Goal: Task Accomplishment & Management: Use online tool/utility

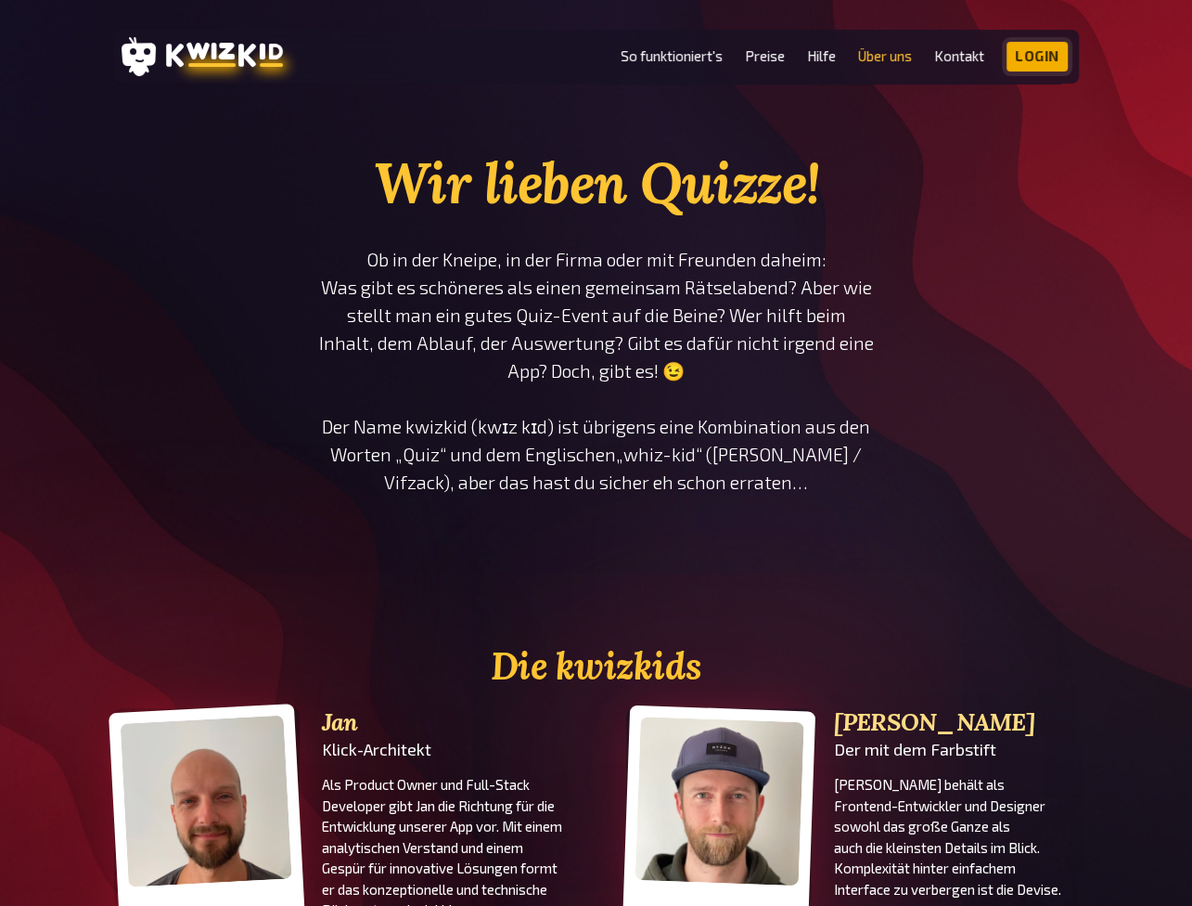
click at [1027, 52] on link "Login" at bounding box center [1037, 57] width 61 height 30
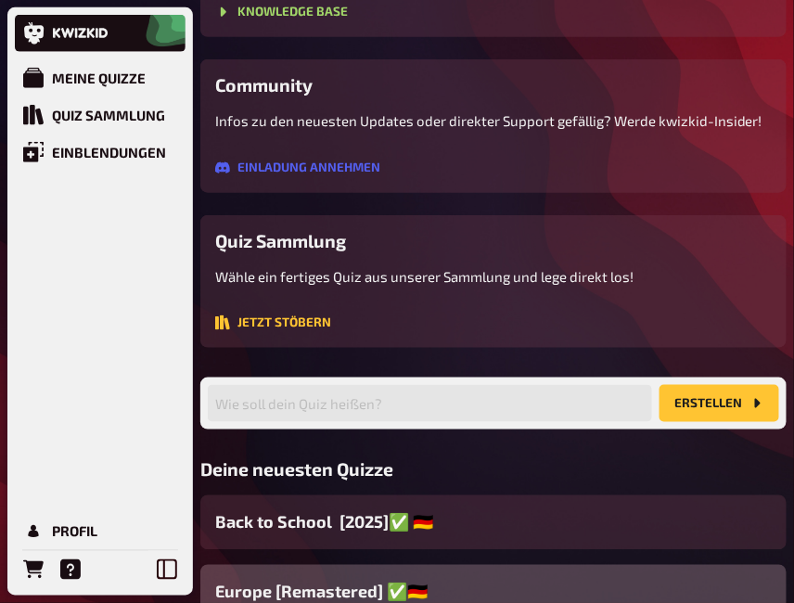
scroll to position [310, 0]
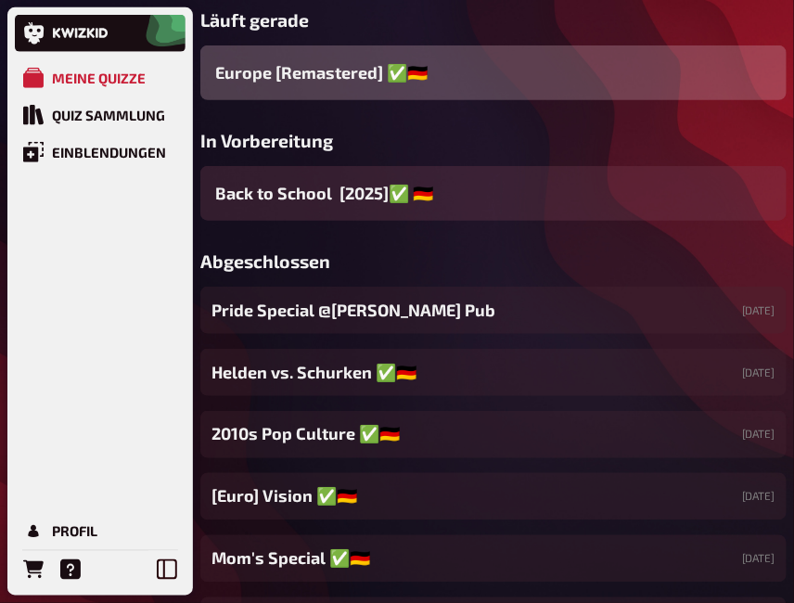
click at [580, 86] on div "Europe [Remastered] ✅​🇩🇪" at bounding box center [493, 72] width 586 height 55
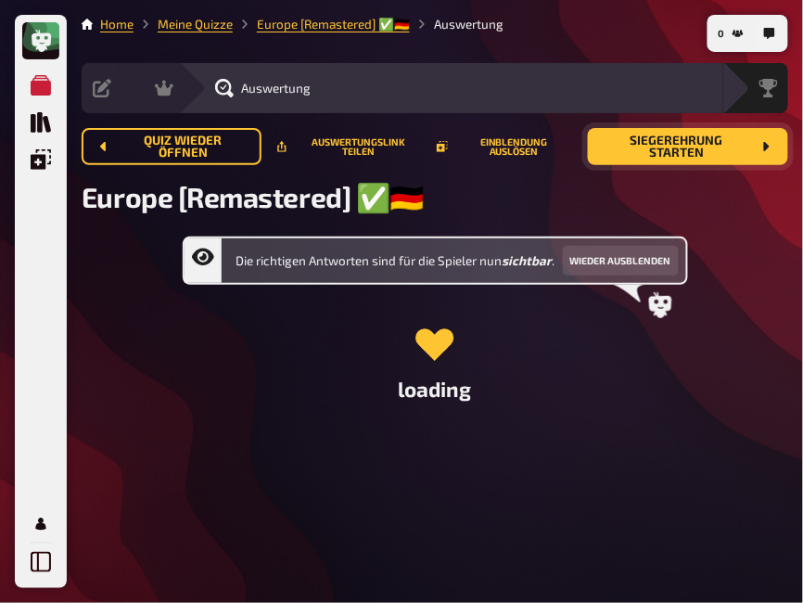
click at [719, 155] on button "Siegerehrung starten" at bounding box center [688, 146] width 200 height 37
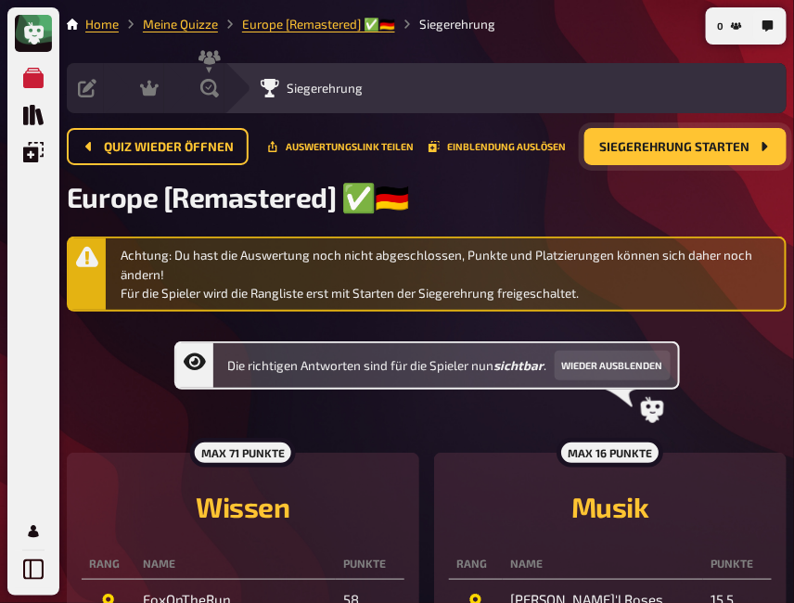
click at [687, 152] on span "Siegerehrung starten" at bounding box center [674, 147] width 150 height 13
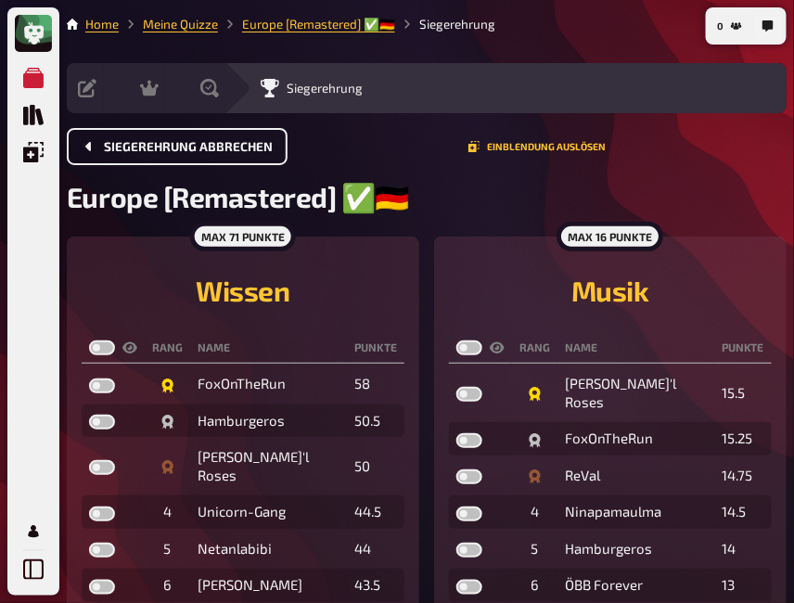
click at [233, 144] on span "Siegerehrung abbrechen" at bounding box center [188, 147] width 169 height 13
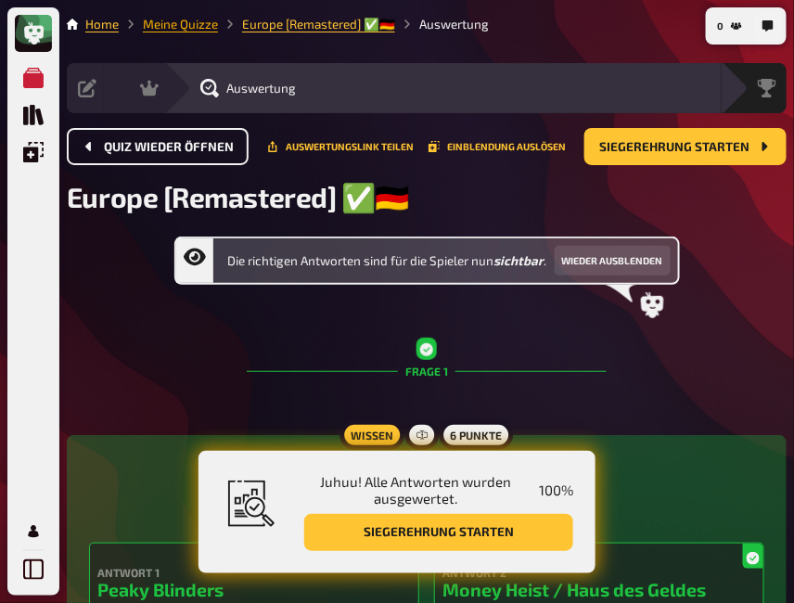
click at [218, 24] on link "Meine Quizze" at bounding box center [180, 24] width 75 height 15
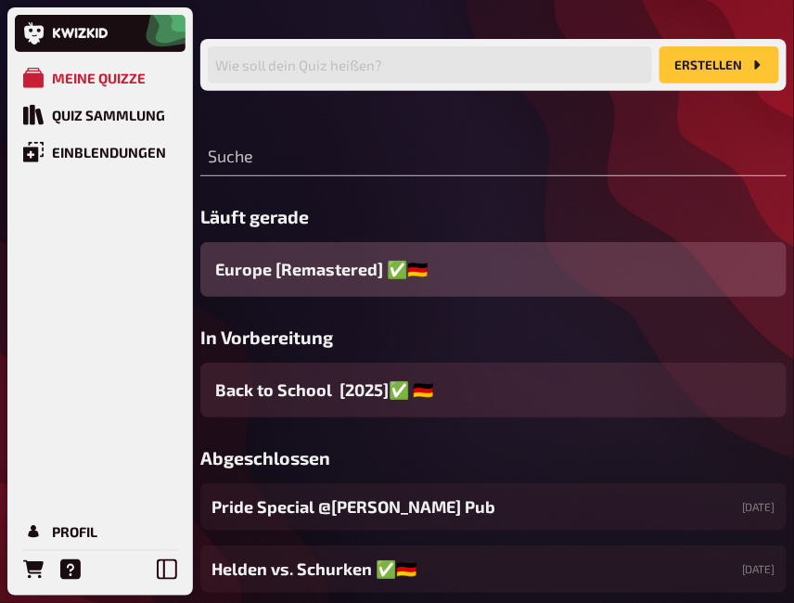
scroll to position [123, 0]
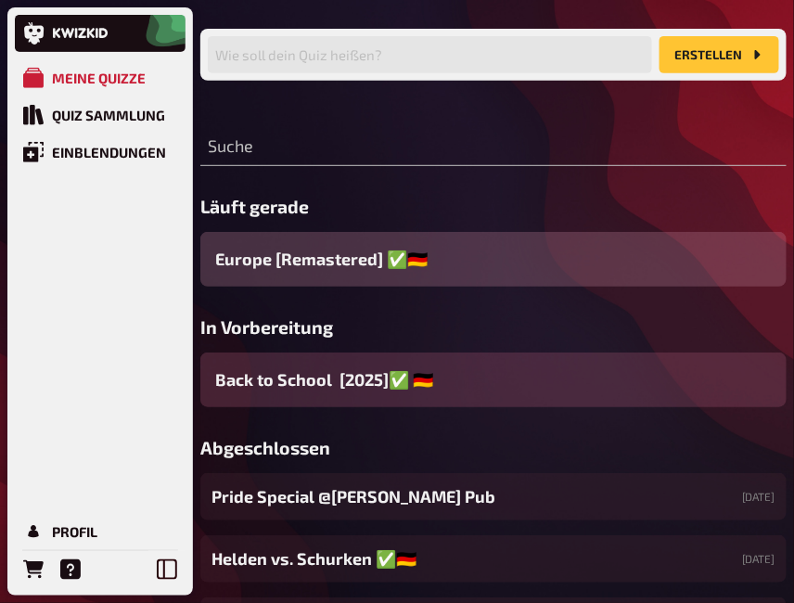
click at [579, 395] on div "Back to School [2025]✅ 🇩🇪" at bounding box center [493, 380] width 586 height 55
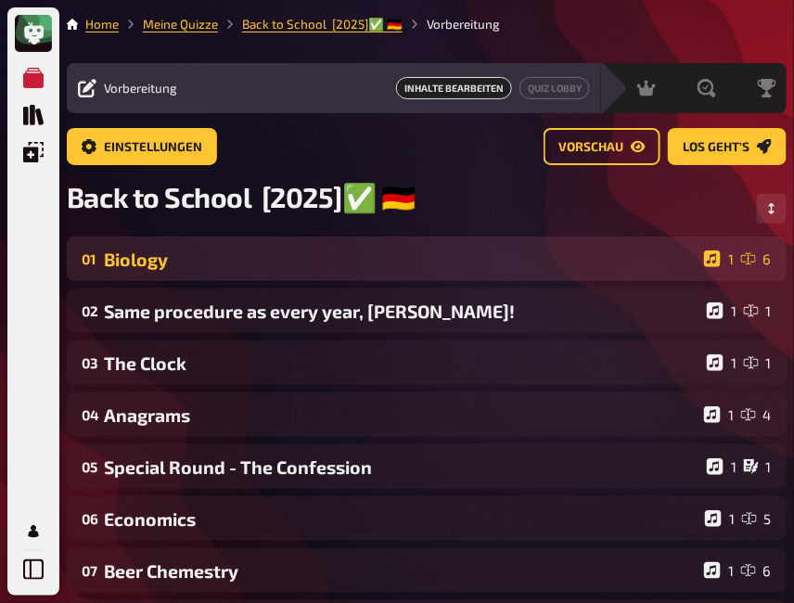
click at [308, 266] on div "Biology" at bounding box center [400, 259] width 593 height 21
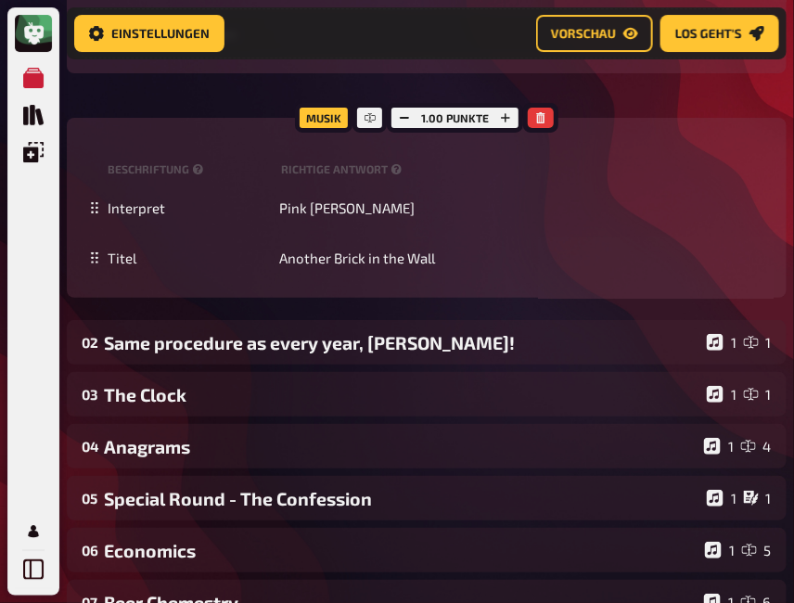
scroll to position [1437, 0]
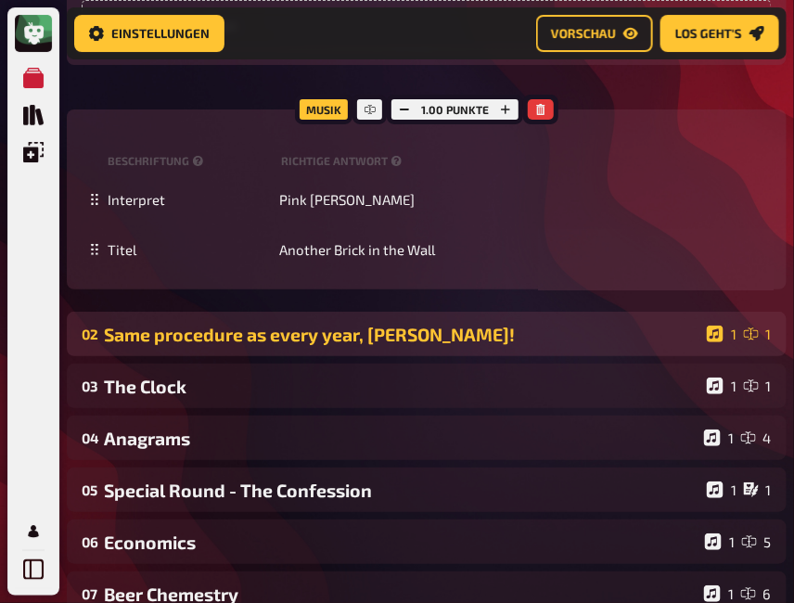
click at [171, 341] on div "Same procedure as every year, [PERSON_NAME]!" at bounding box center [402, 334] width 596 height 21
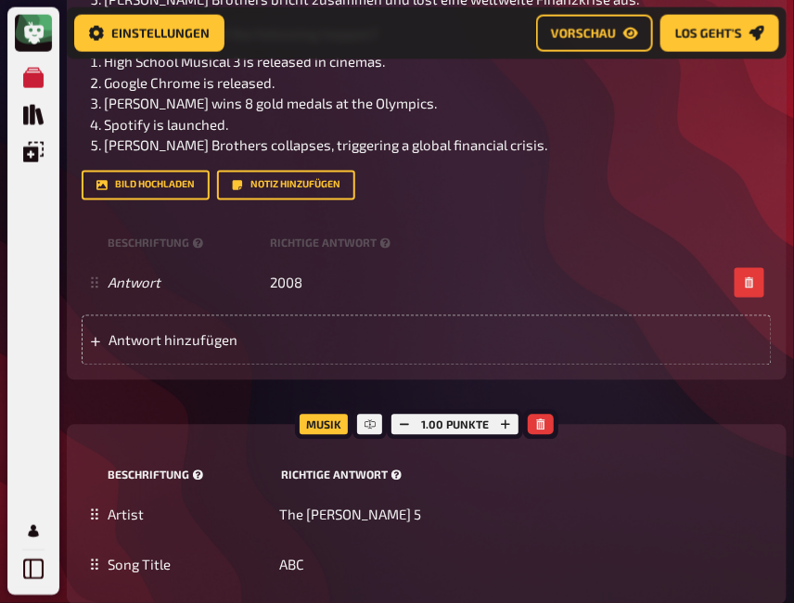
scroll to position [2303, 0]
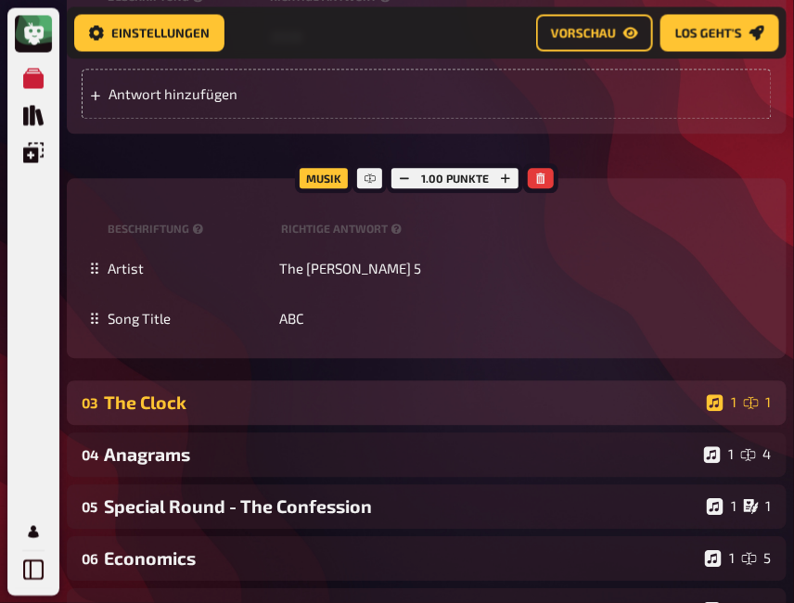
click at [239, 420] on div "03 The Clock 1 1" at bounding box center [427, 402] width 720 height 45
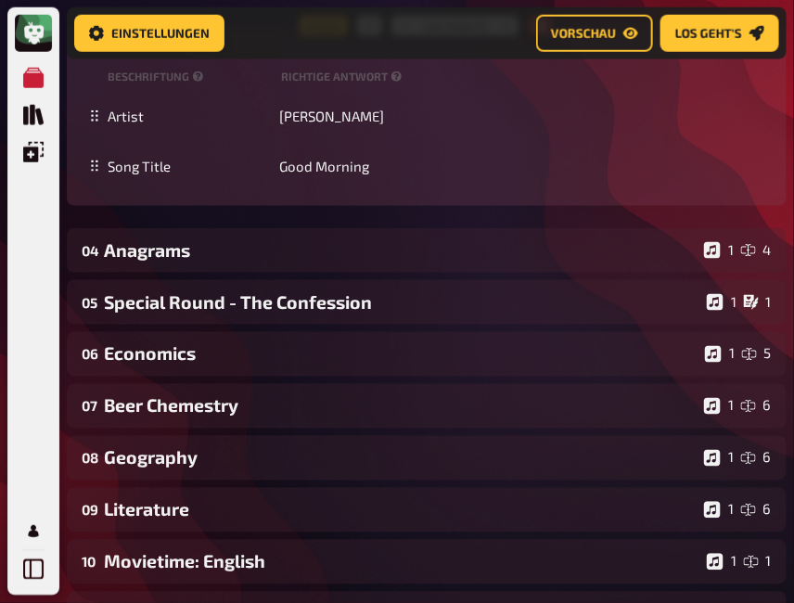
scroll to position [3416, 0]
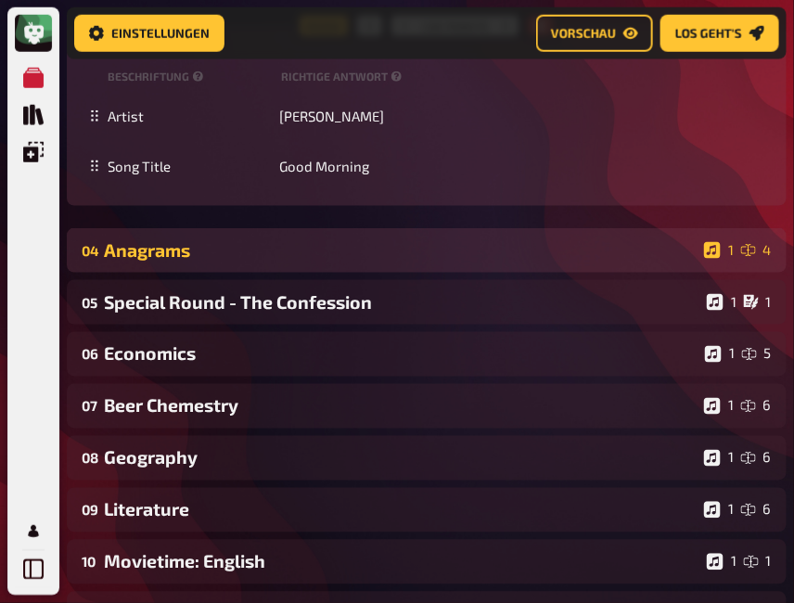
click at [291, 273] on div "04 Anagrams 1 4" at bounding box center [427, 250] width 720 height 45
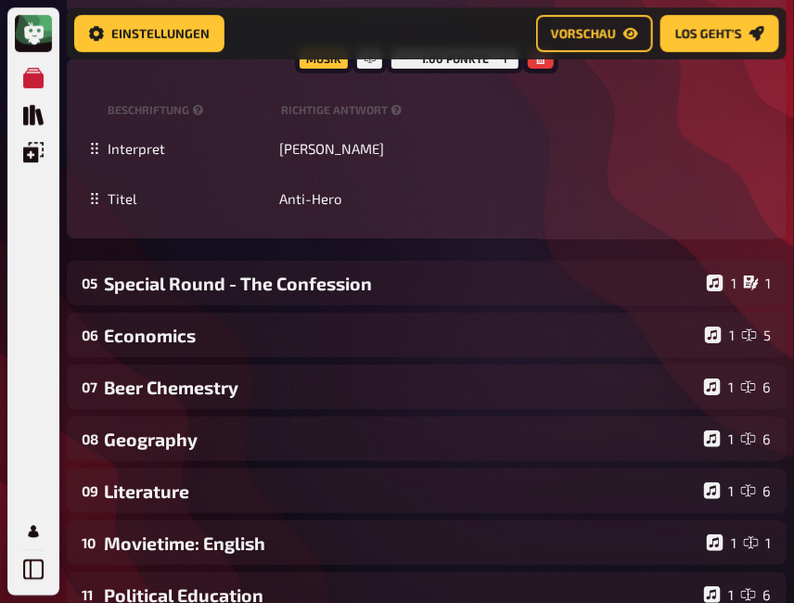
scroll to position [4283, 0]
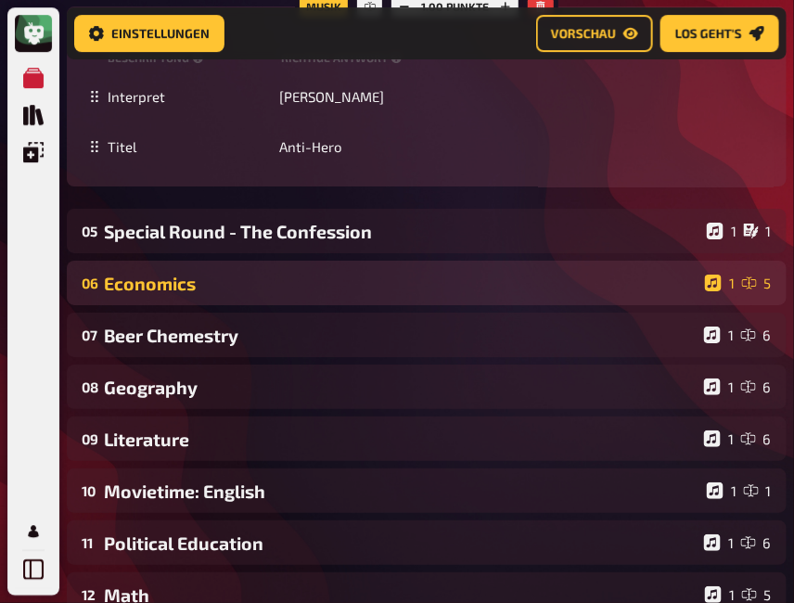
click at [399, 294] on div "Economics" at bounding box center [401, 283] width 594 height 21
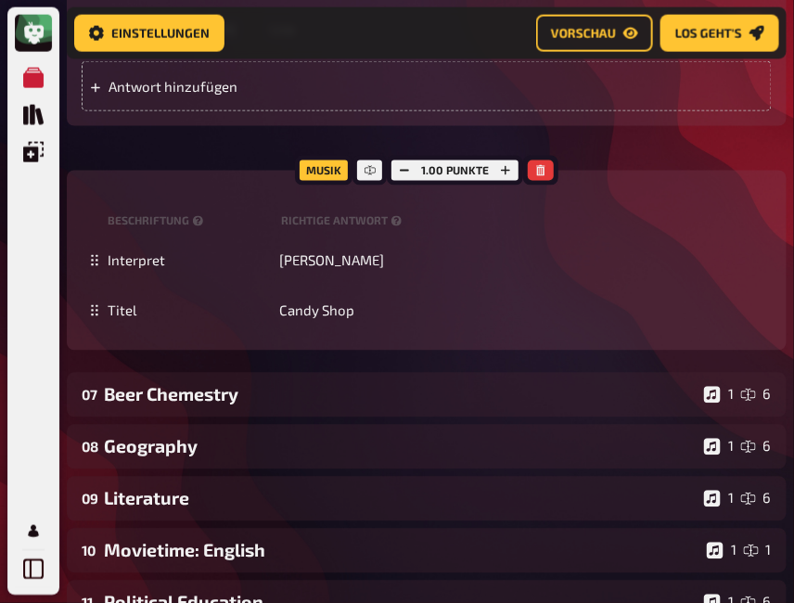
scroll to position [5086, 0]
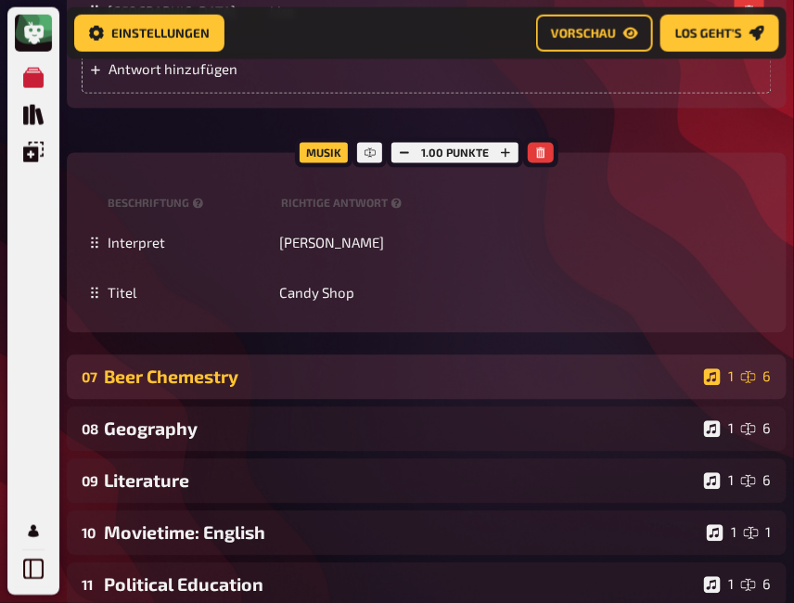
click at [257, 388] on div "Beer Chemestry" at bounding box center [400, 376] width 593 height 21
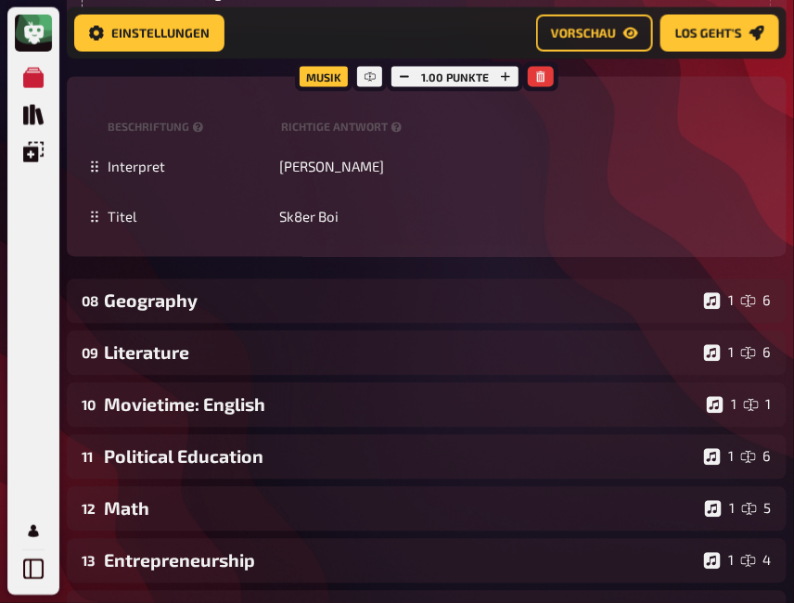
scroll to position [6633, 0]
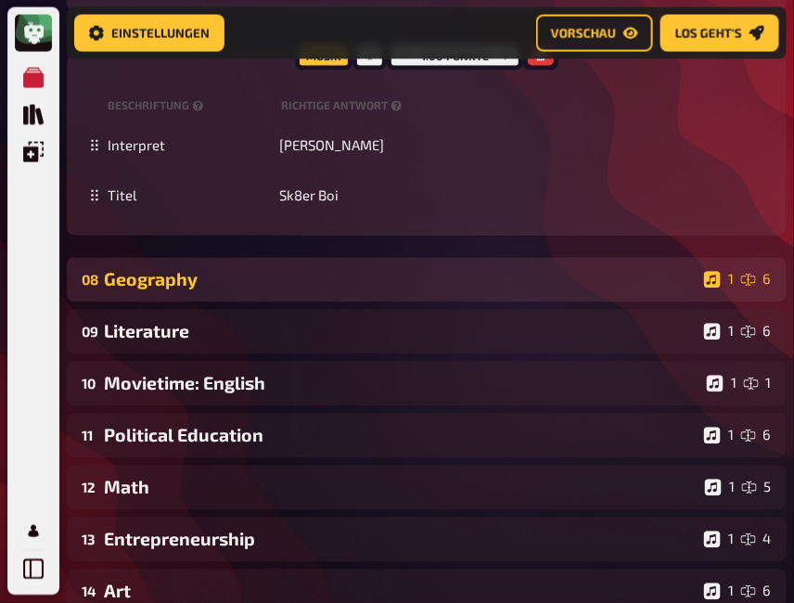
click at [258, 290] on div "Geography" at bounding box center [400, 279] width 593 height 21
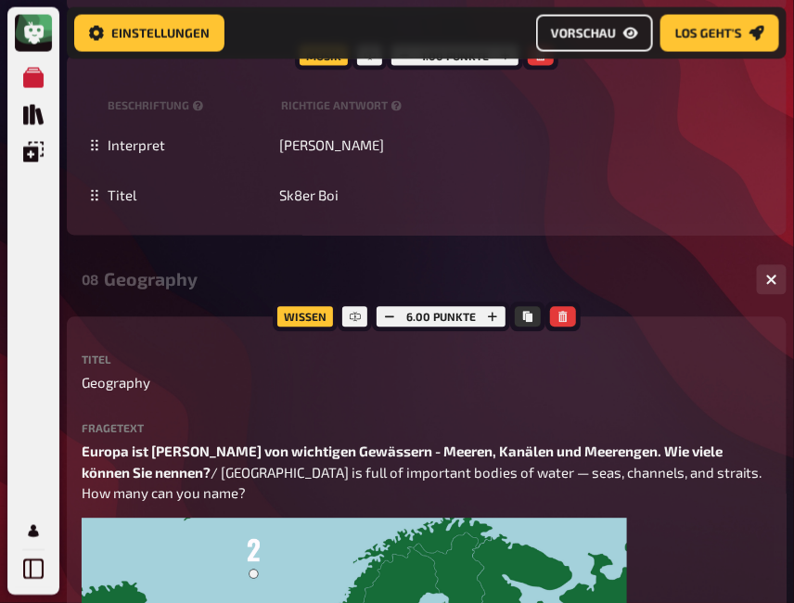
click at [591, 34] on span "Vorschau" at bounding box center [583, 33] width 65 height 13
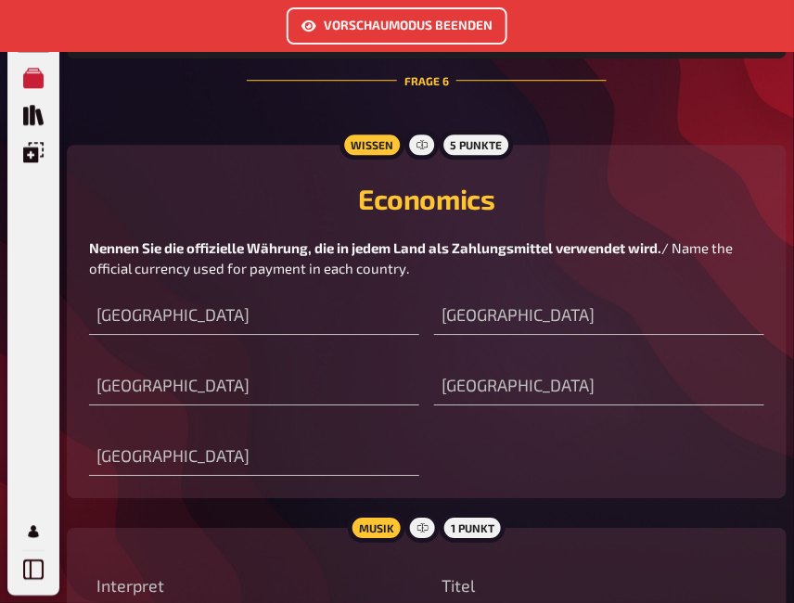
scroll to position [4119, 0]
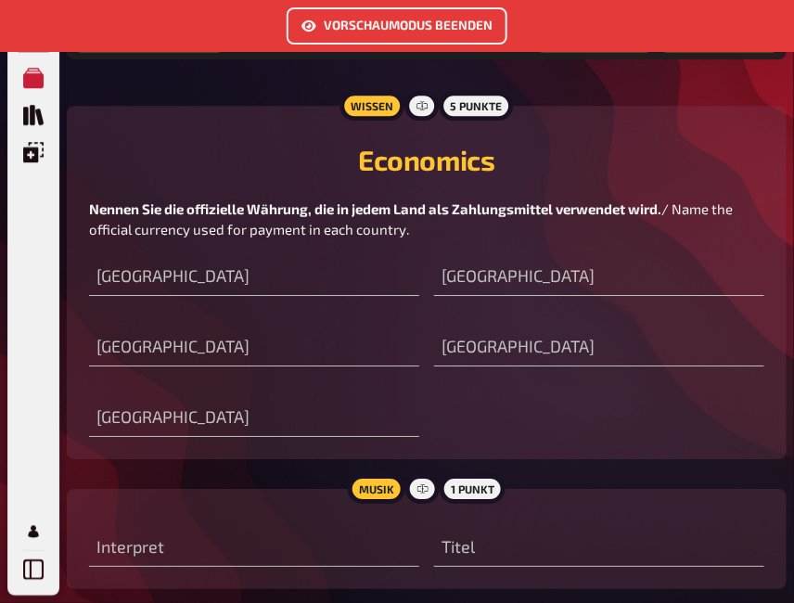
click at [442, 21] on button "Vorschaumodus beenden" at bounding box center [397, 25] width 221 height 37
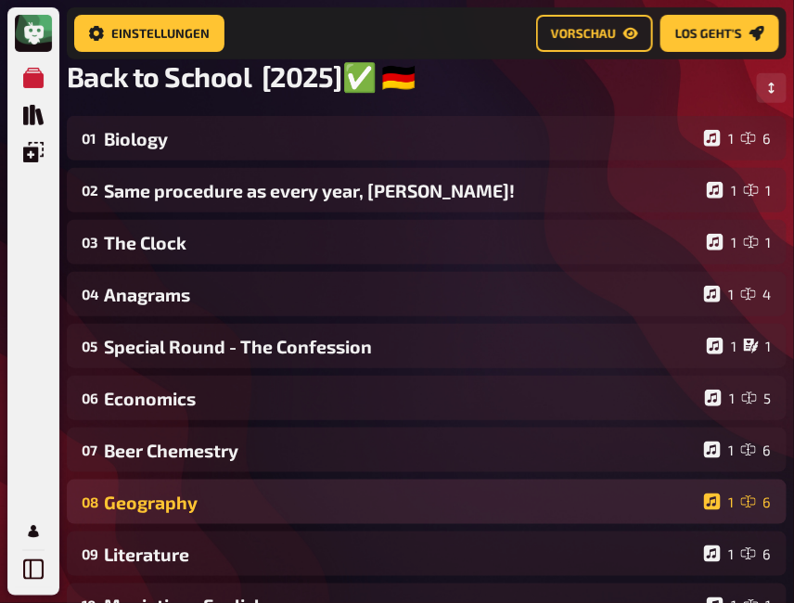
scroll to position [138, 0]
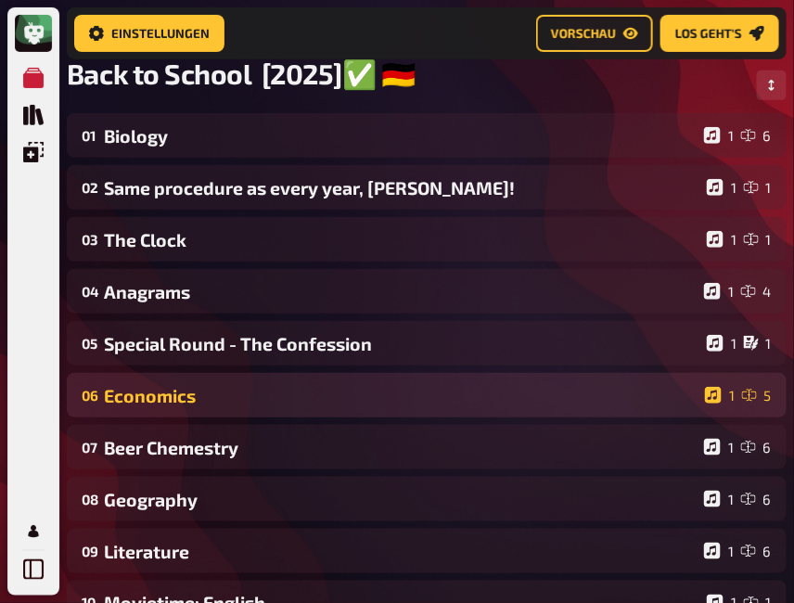
click at [225, 386] on div "06 Economics 1 5" at bounding box center [427, 395] width 720 height 45
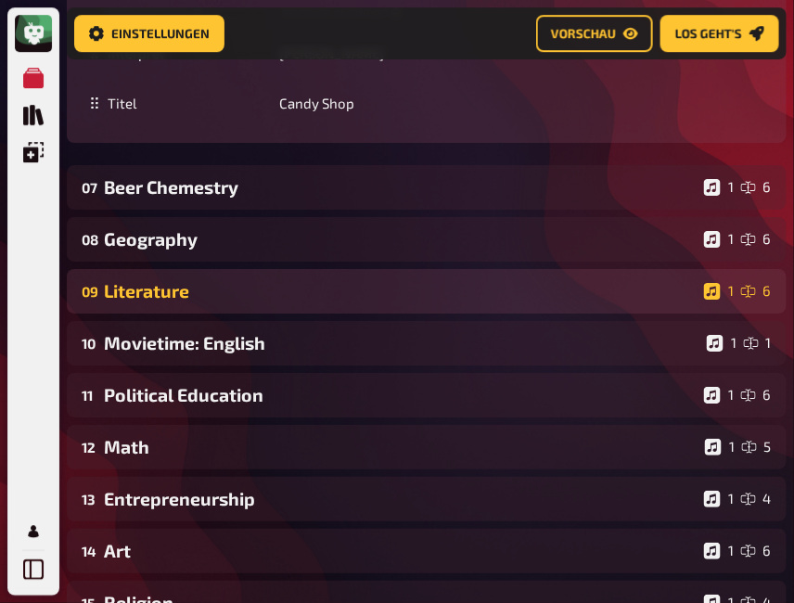
scroll to position [1252, 0]
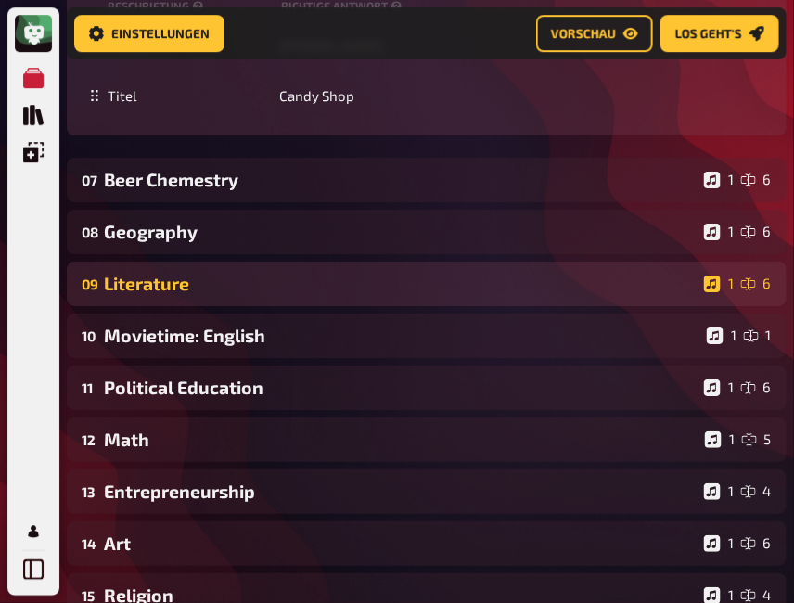
click at [211, 280] on div "Literature" at bounding box center [400, 283] width 593 height 21
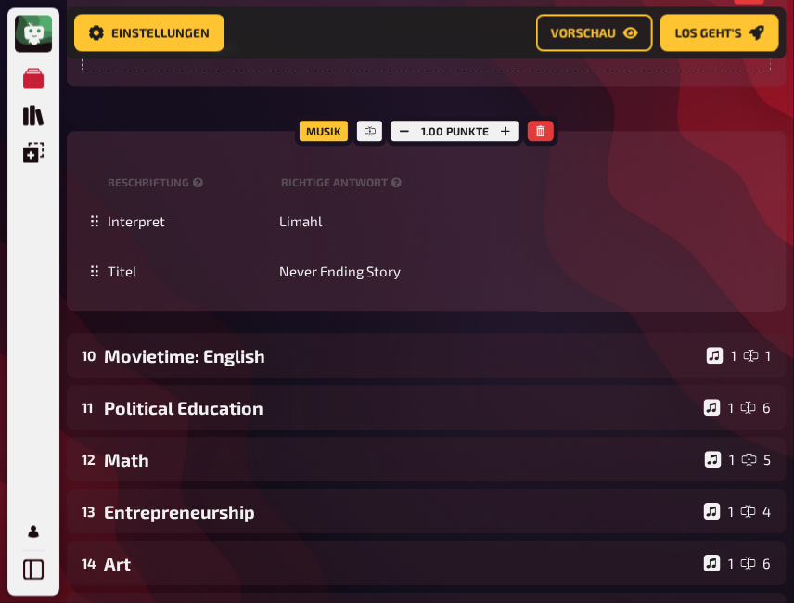
scroll to position [2365, 0]
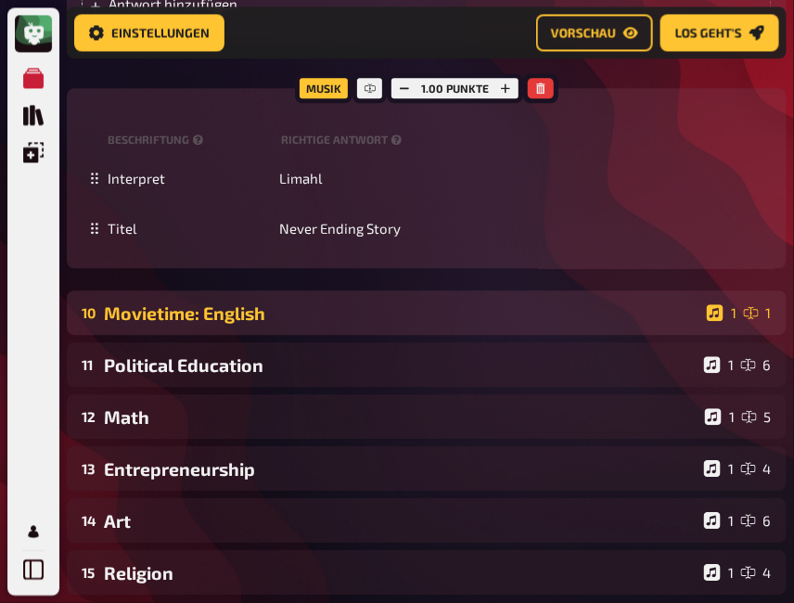
click at [217, 335] on div "10 Movietime: English 1 1" at bounding box center [427, 312] width 720 height 45
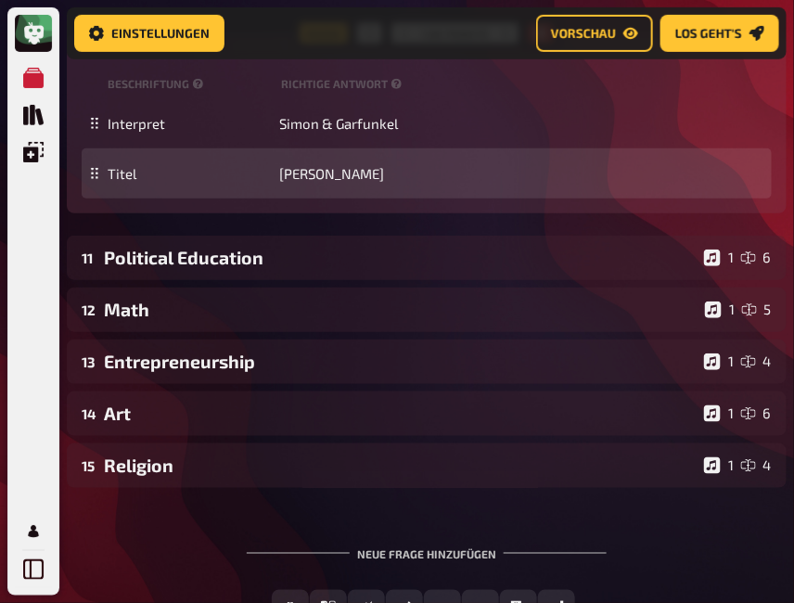
scroll to position [3169, 0]
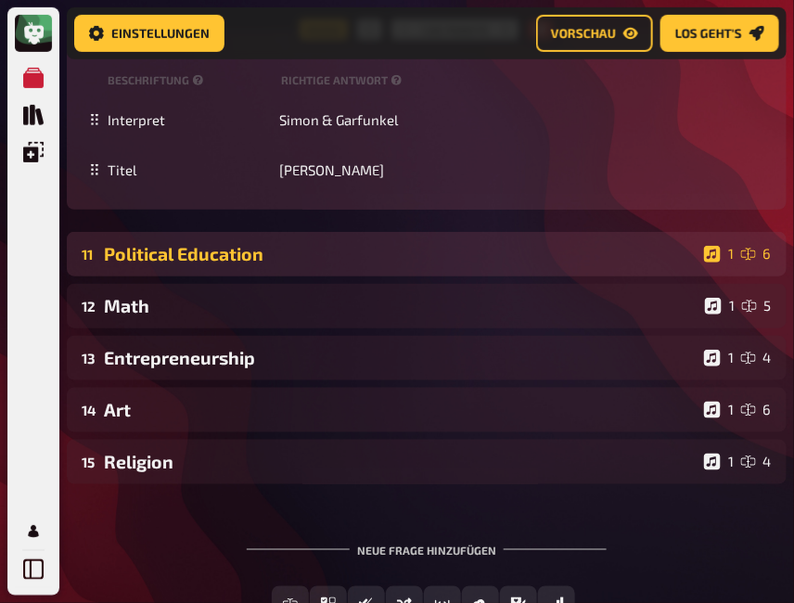
click at [323, 264] on div "Political Education" at bounding box center [400, 253] width 593 height 21
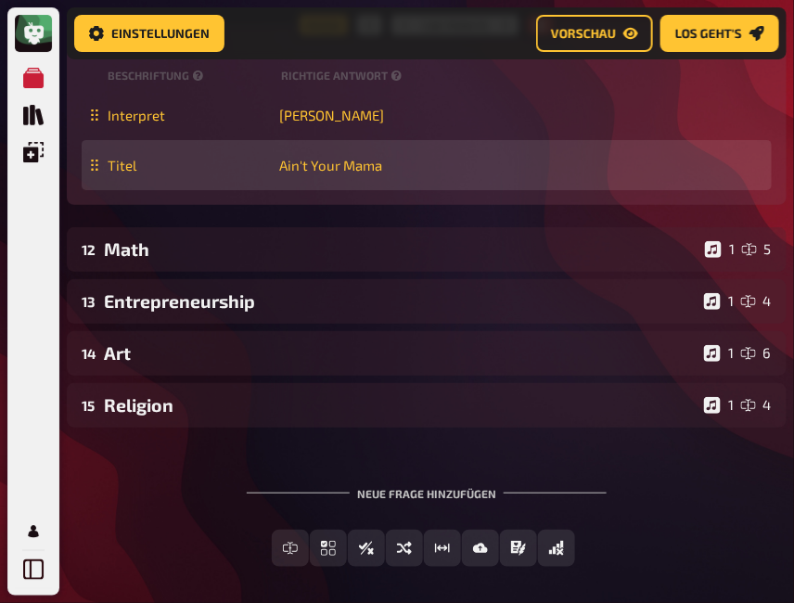
scroll to position [4468, 0]
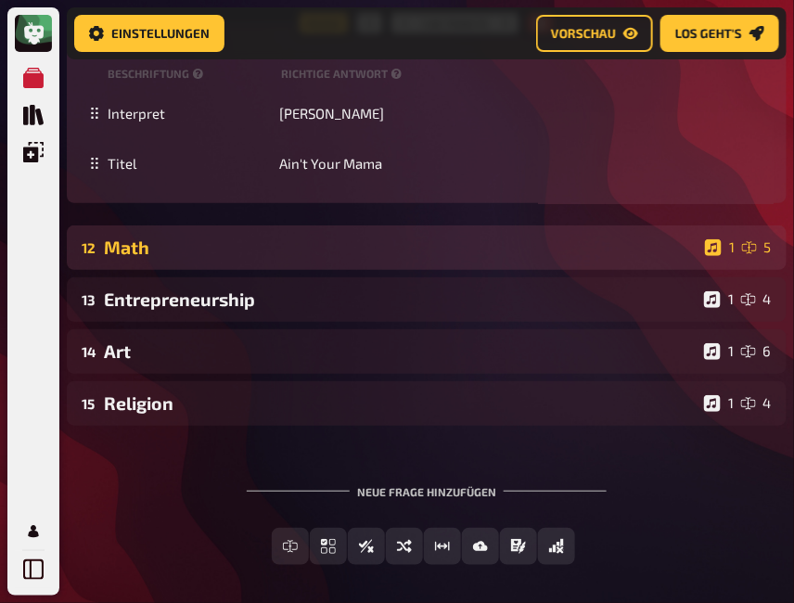
click at [291, 258] on div "Math" at bounding box center [401, 247] width 594 height 21
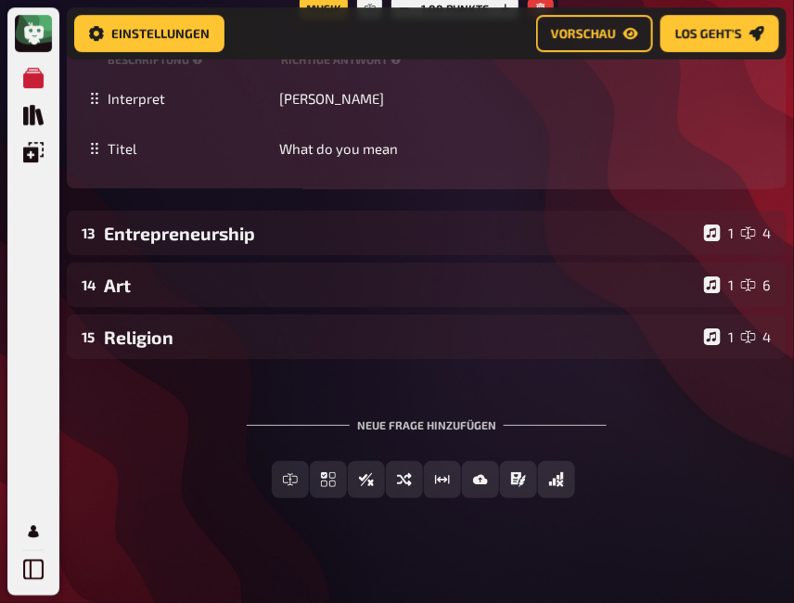
scroll to position [5705, 0]
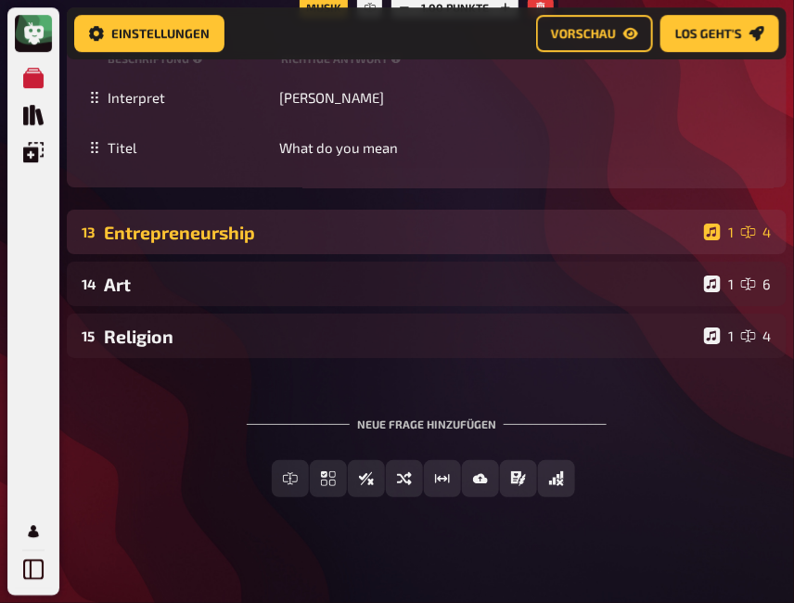
click at [246, 254] on div "13 Entrepreneurship 1 4" at bounding box center [427, 232] width 720 height 45
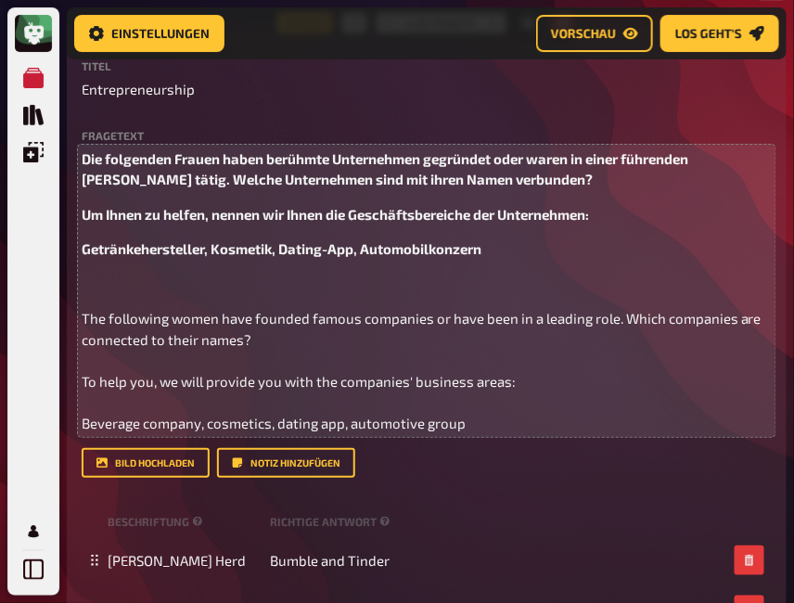
scroll to position [5953, 0]
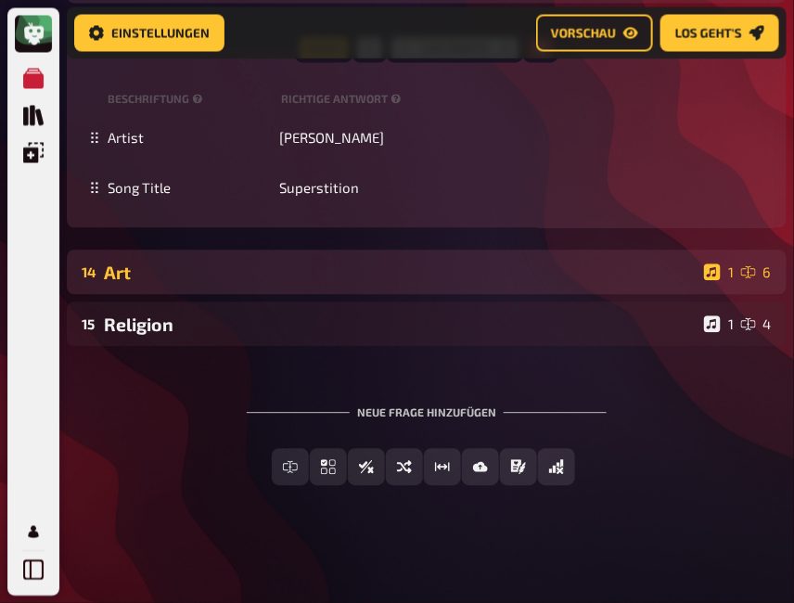
click at [246, 283] on div "Art" at bounding box center [400, 272] width 593 height 21
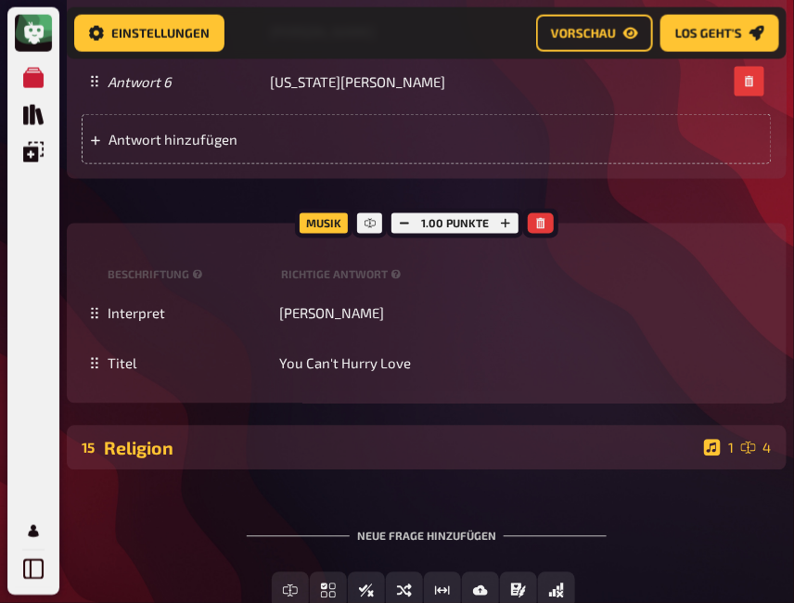
scroll to position [8055, 0]
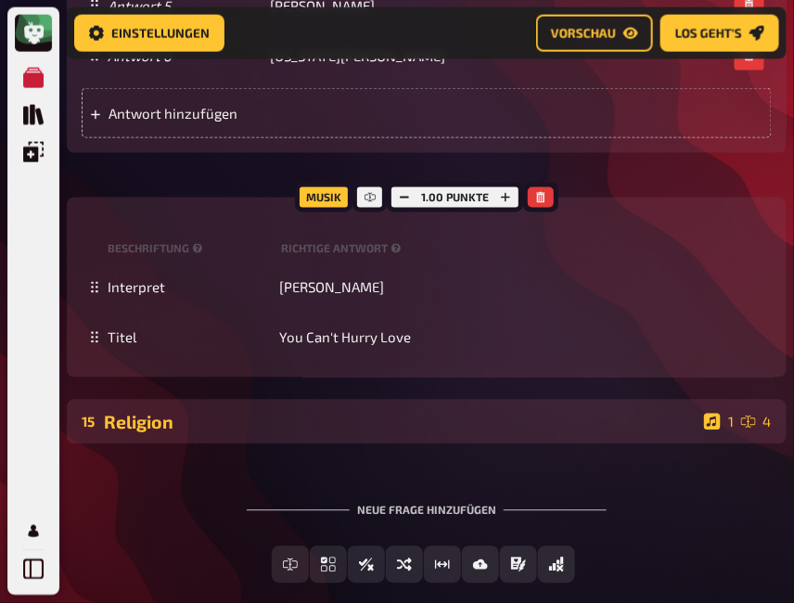
click at [213, 433] on div "Religion" at bounding box center [400, 422] width 593 height 21
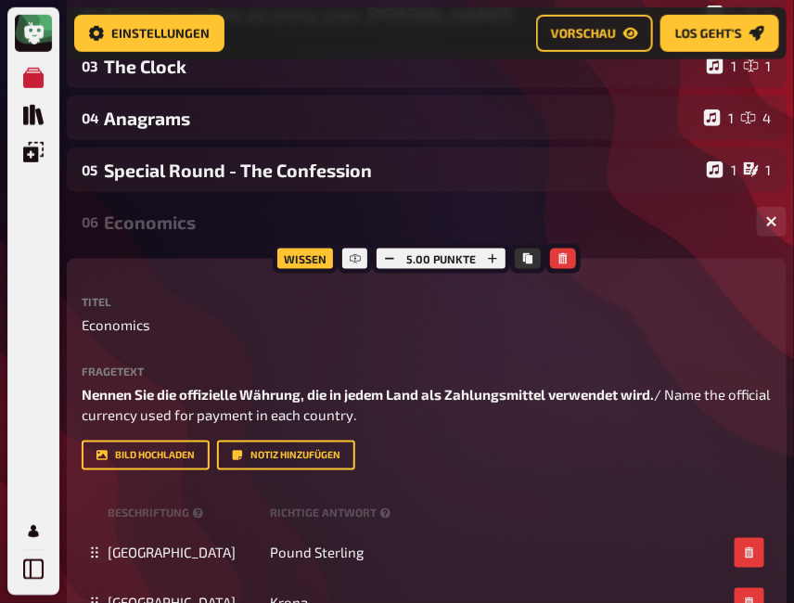
scroll to position [0, 0]
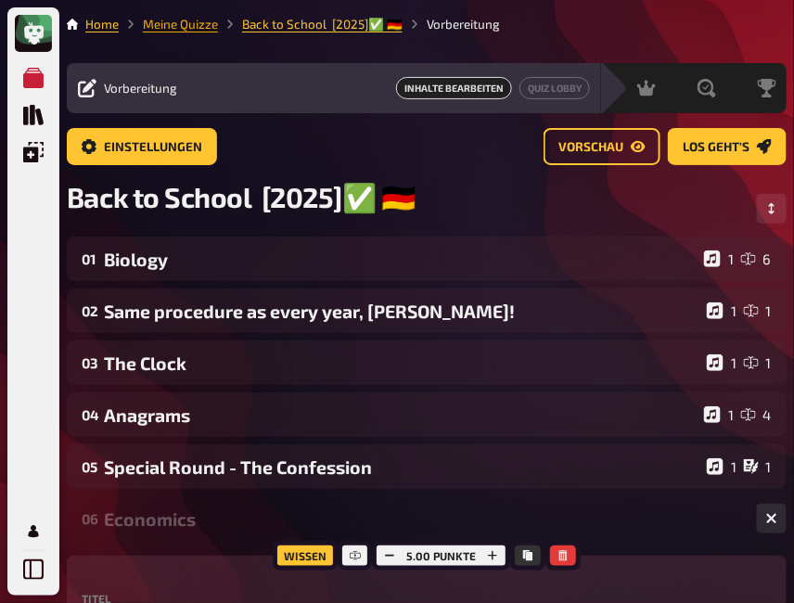
click at [161, 22] on link "Meine Quizze" at bounding box center [180, 24] width 75 height 15
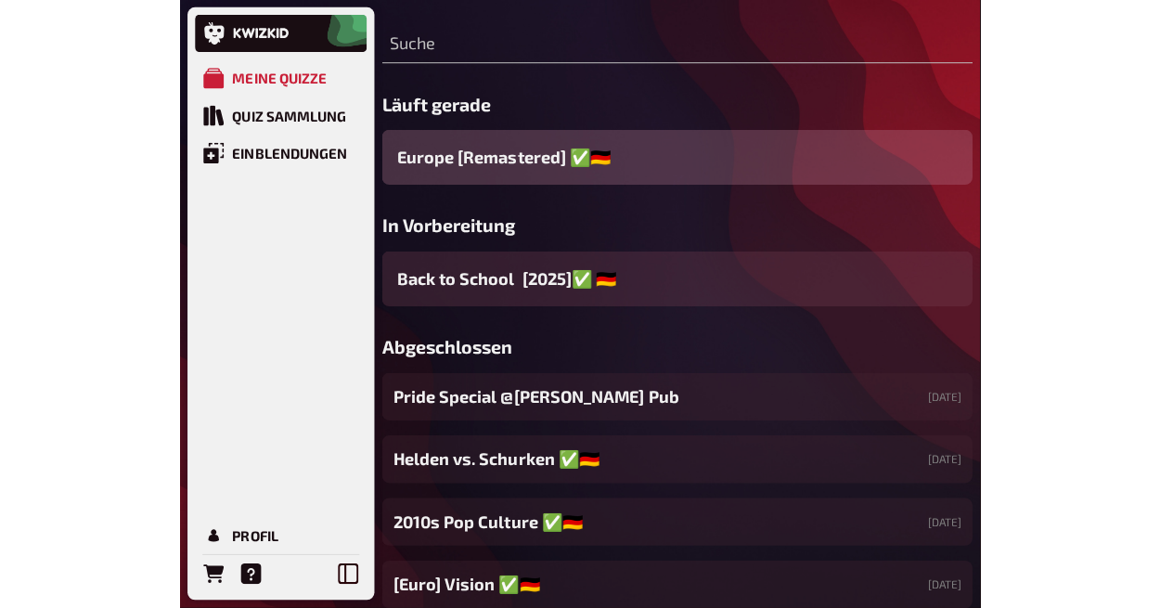
scroll to position [247, 0]
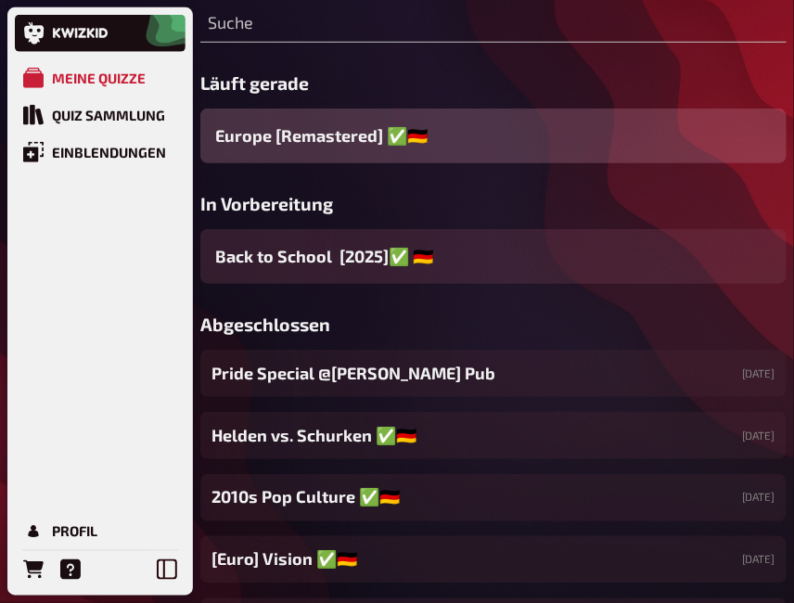
drag, startPoint x: 635, startPoint y: 392, endPoint x: 719, endPoint y: 344, distance: 97.2
click at [715, 335] on h3 "Abgeschlossen" at bounding box center [493, 324] width 586 height 21
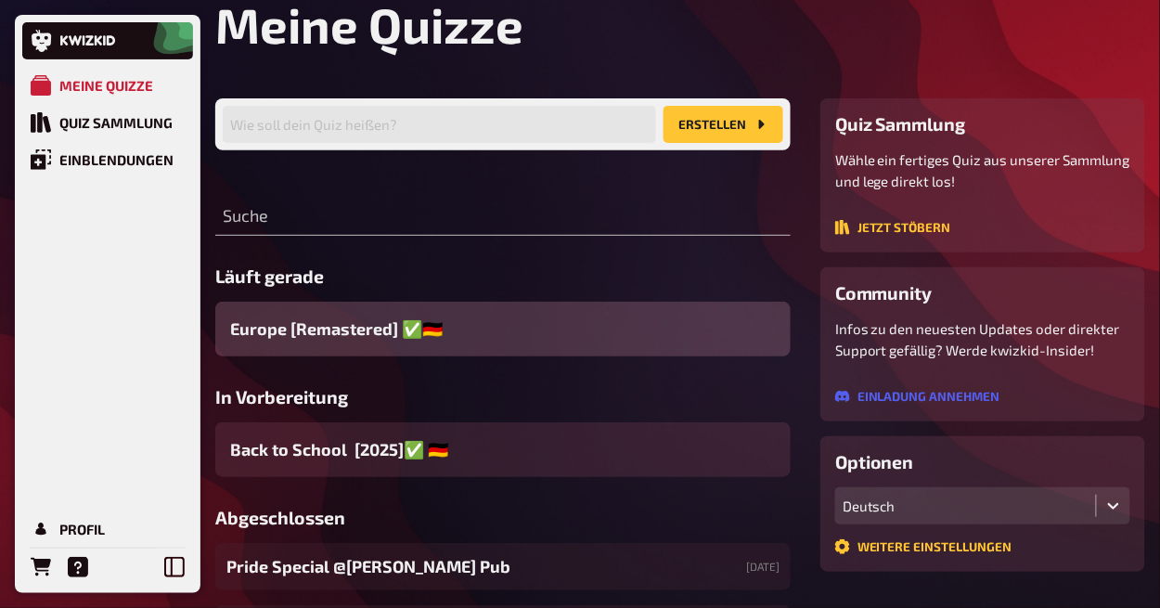
scroll to position [61, 0]
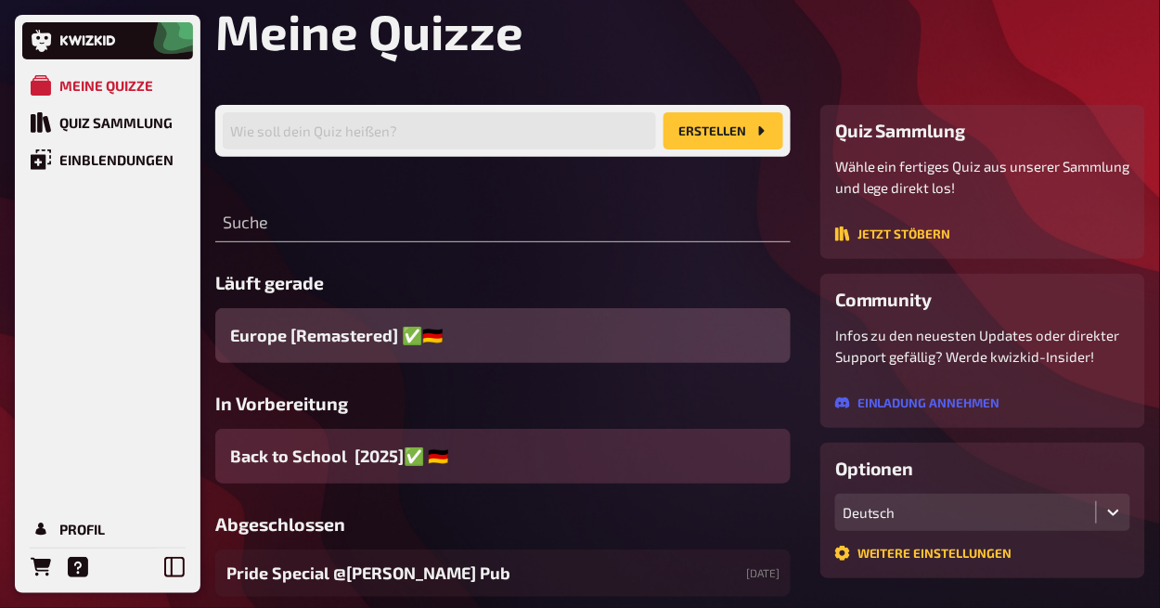
click at [570, 464] on div "Back to School [2025]✅ 🇩🇪" at bounding box center [502, 456] width 575 height 55
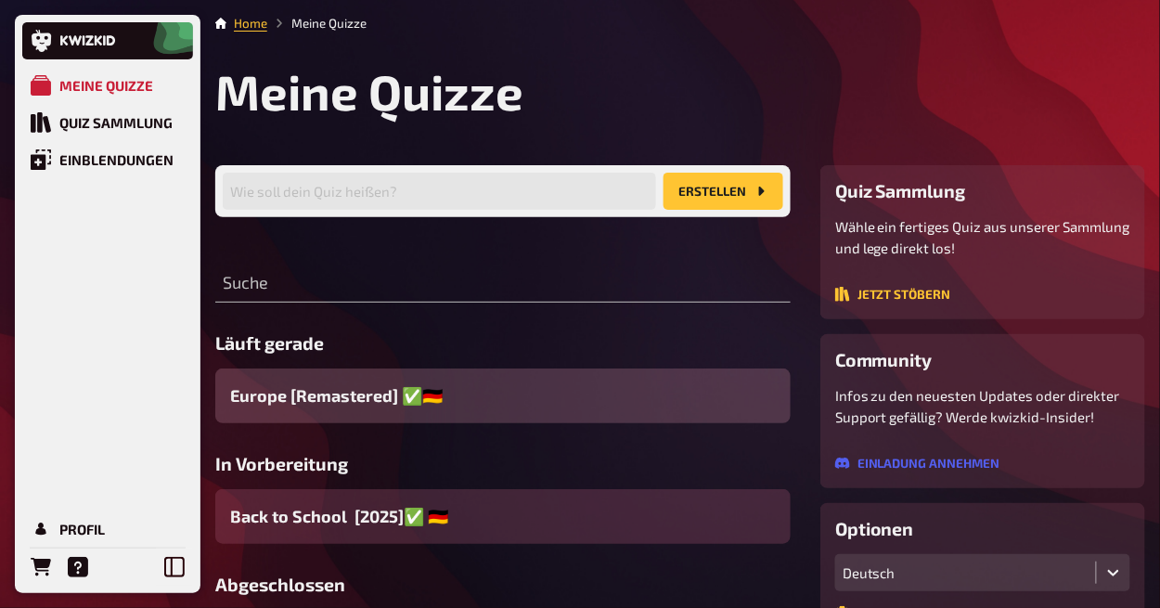
scroll to position [0, 0]
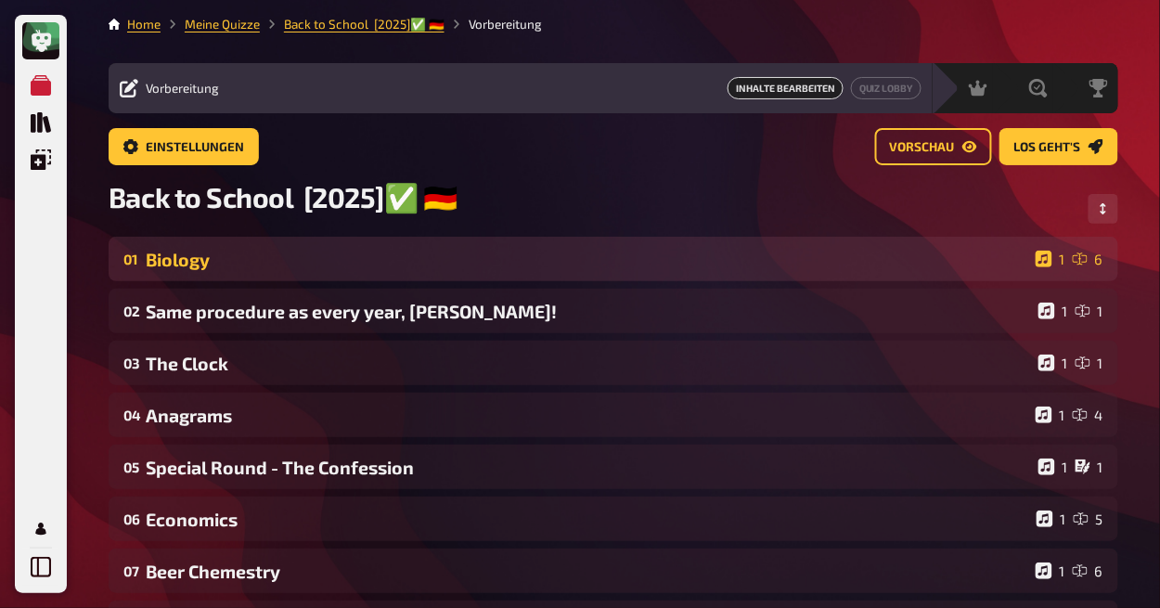
click at [583, 254] on div "Biology" at bounding box center [587, 259] width 882 height 21
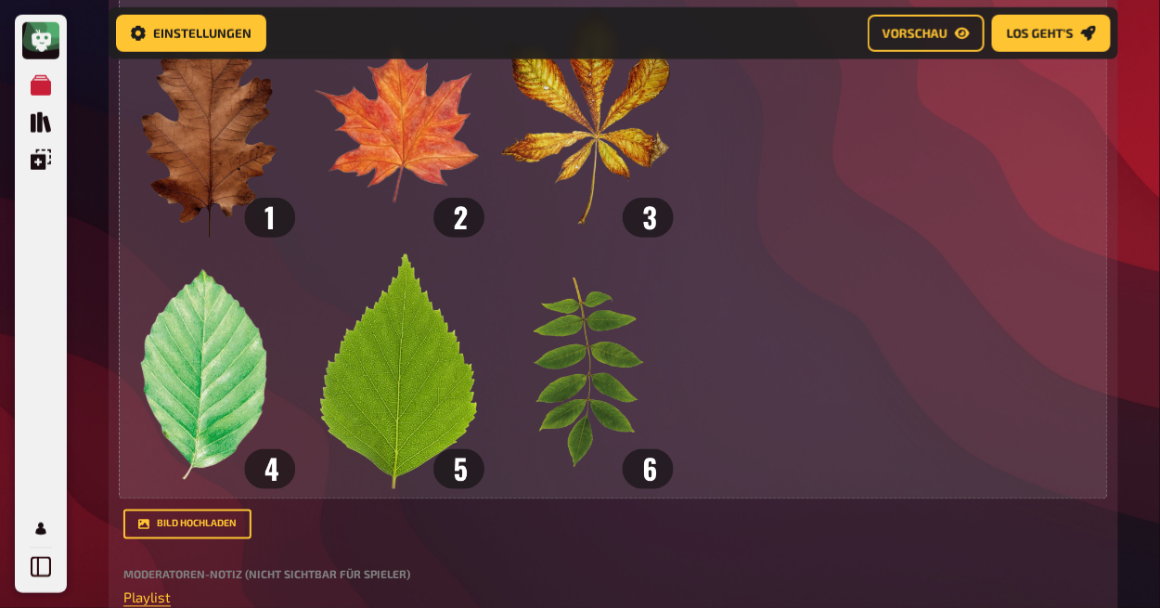
scroll to position [324, 0]
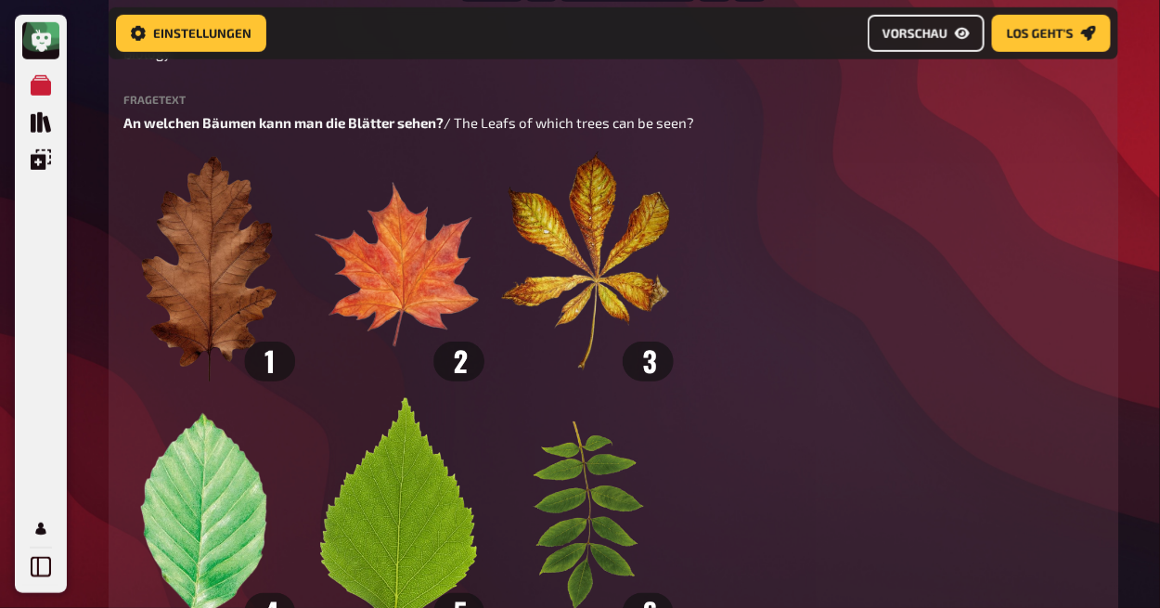
click at [954, 36] on button "Vorschau" at bounding box center [925, 33] width 117 height 37
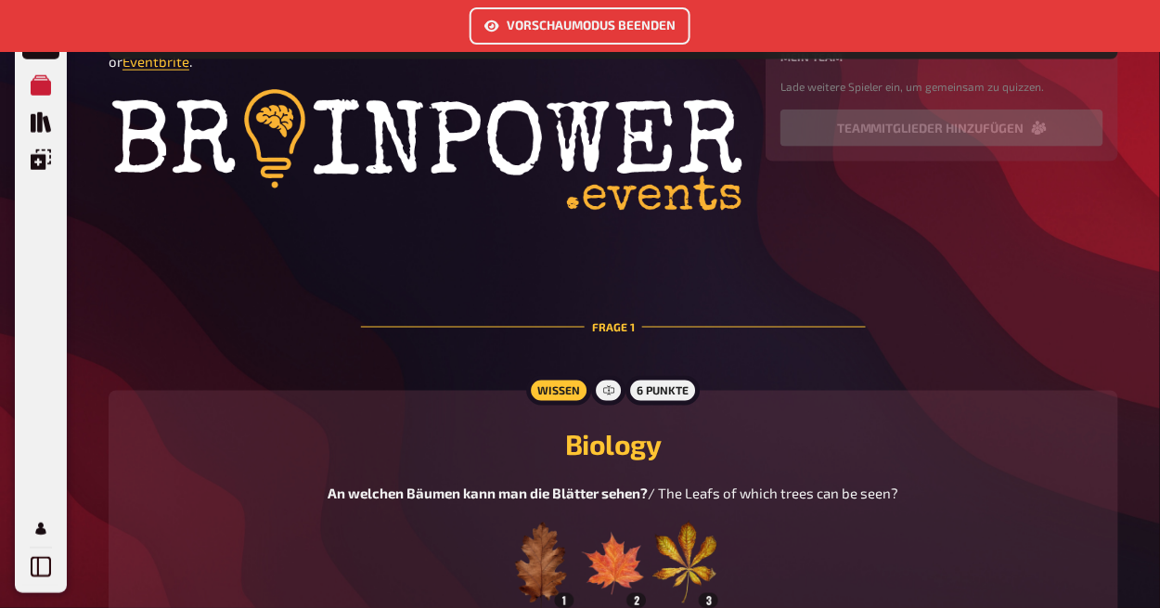
scroll to position [695, 0]
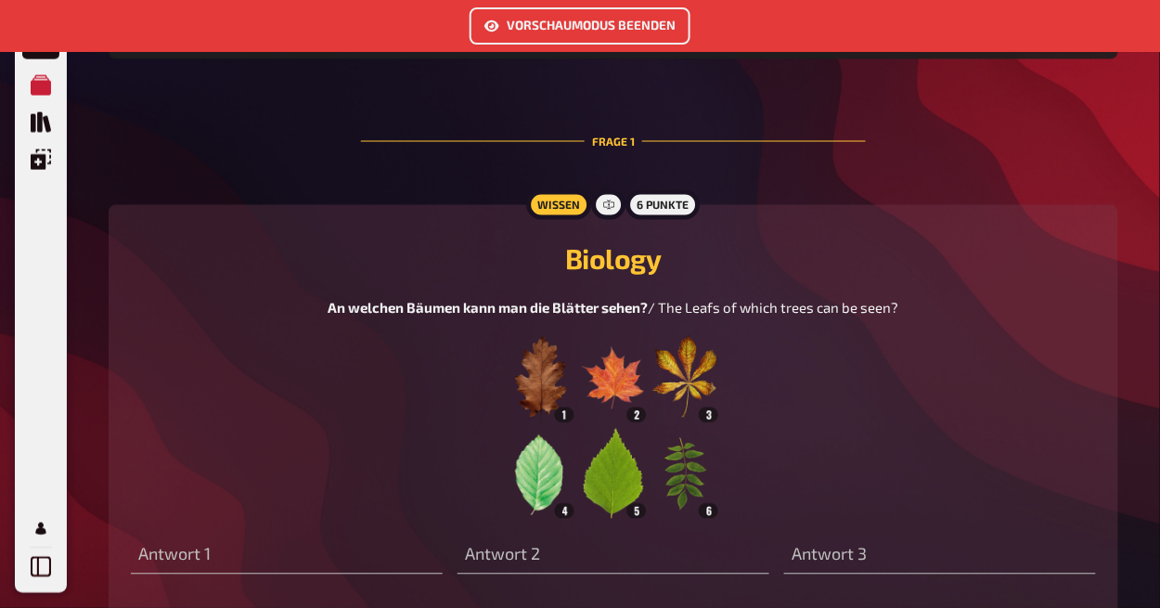
click at [546, 386] on img at bounding box center [613, 426] width 210 height 186
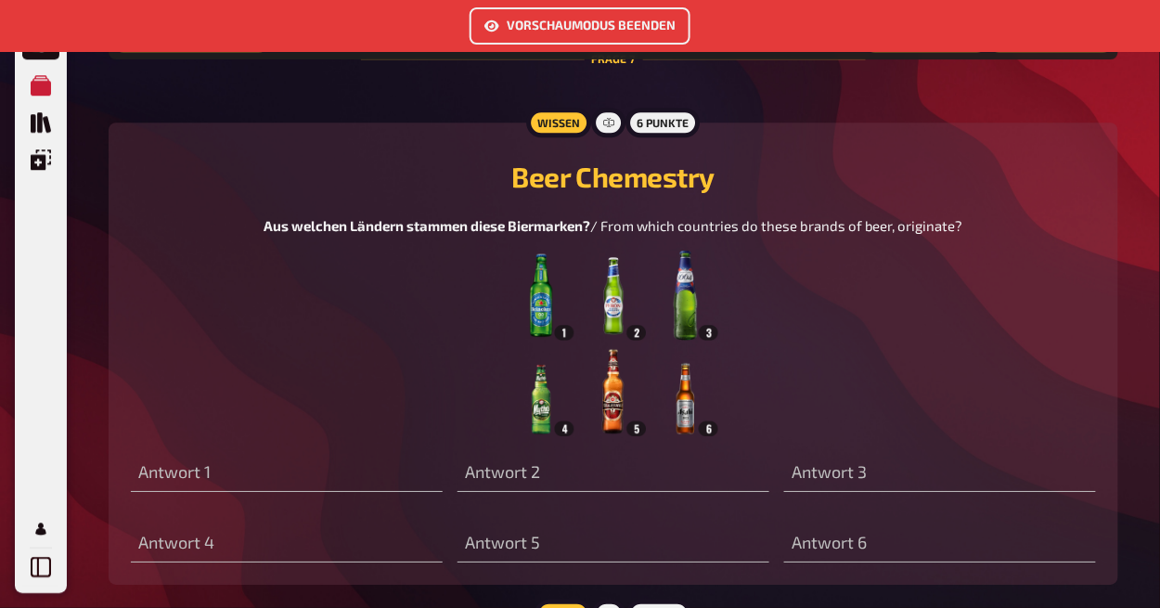
scroll to position [4839, 0]
click at [636, 400] on img at bounding box center [613, 343] width 210 height 186
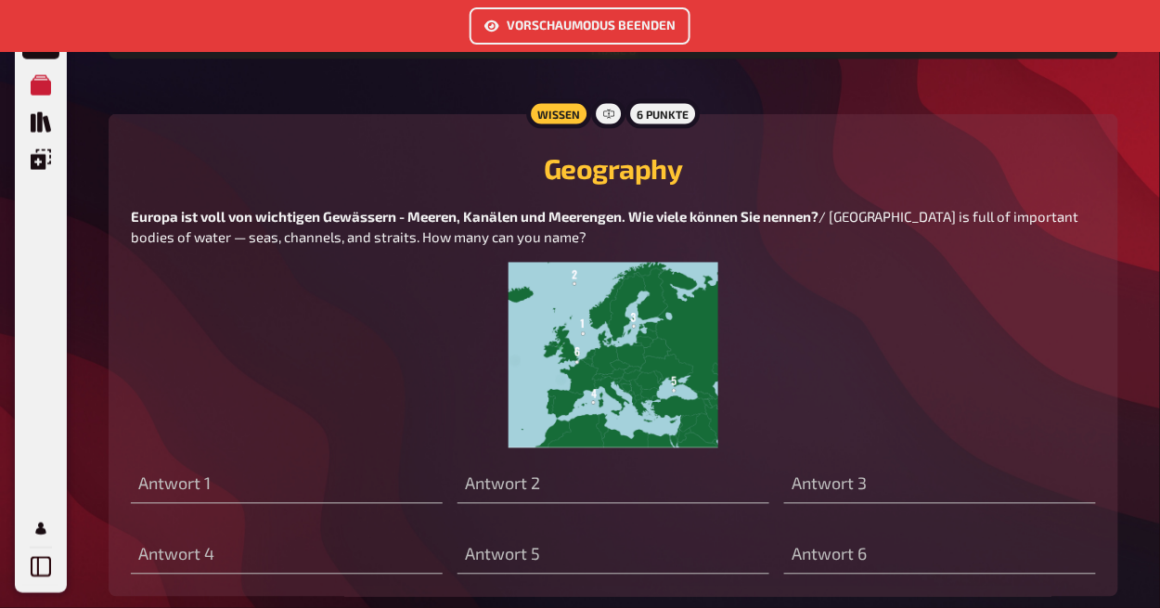
scroll to position [5891, 0]
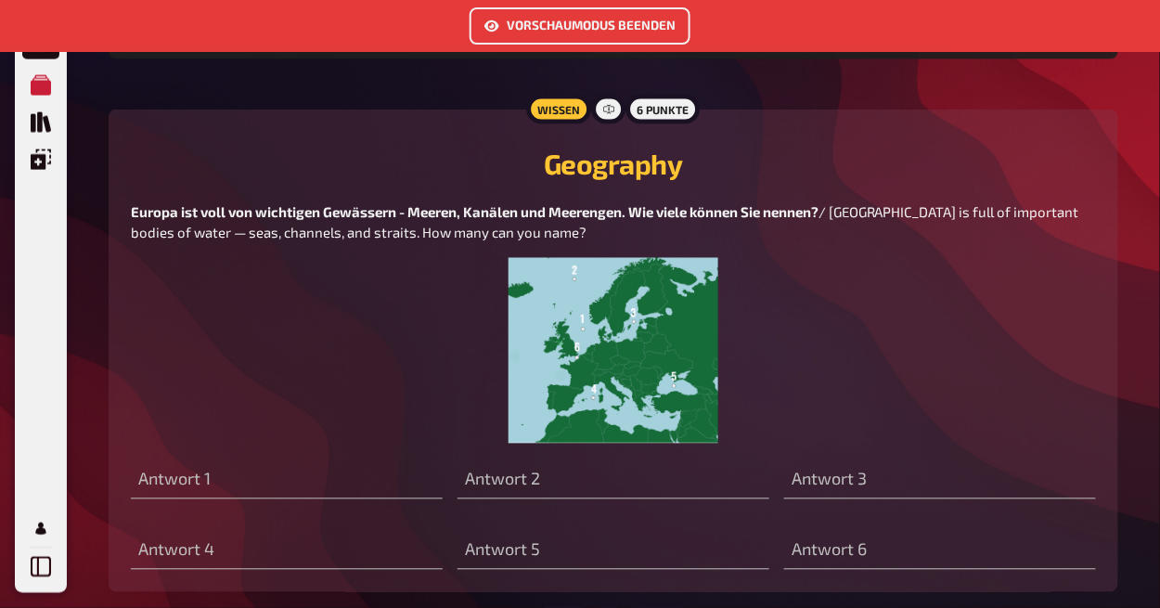
click at [624, 421] on img at bounding box center [613, 351] width 210 height 186
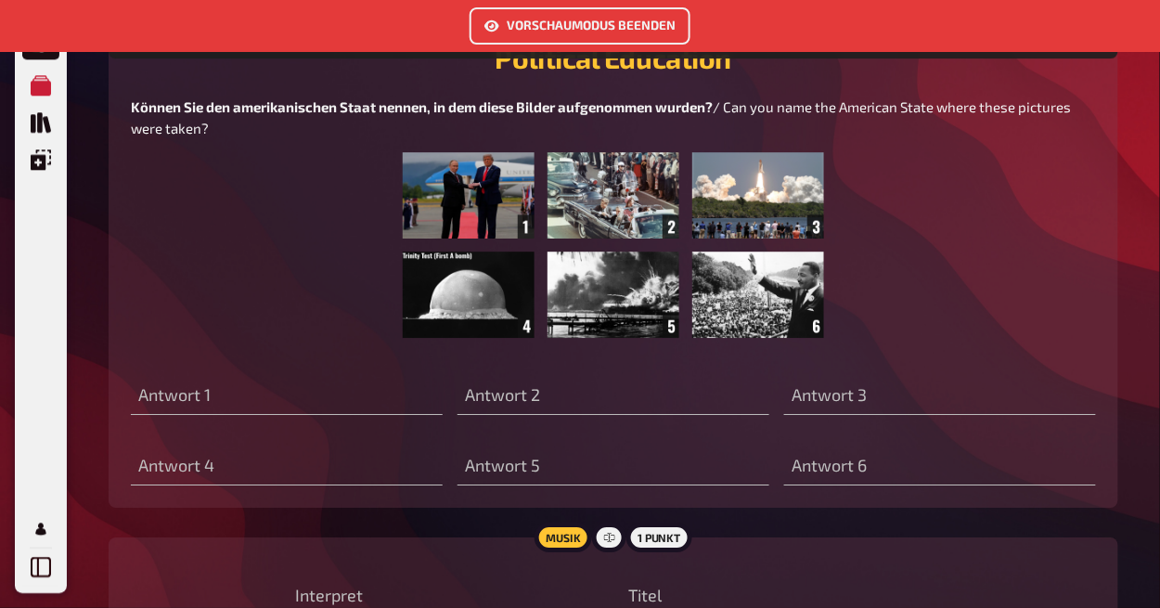
scroll to position [8241, 0]
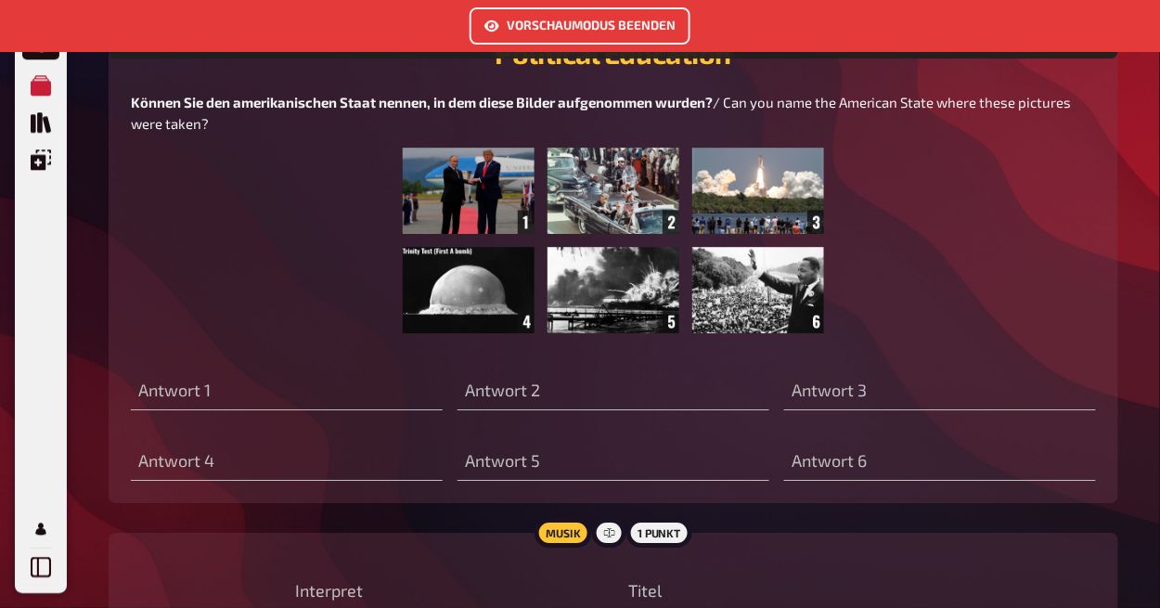
click at [576, 333] on img at bounding box center [613, 241] width 420 height 186
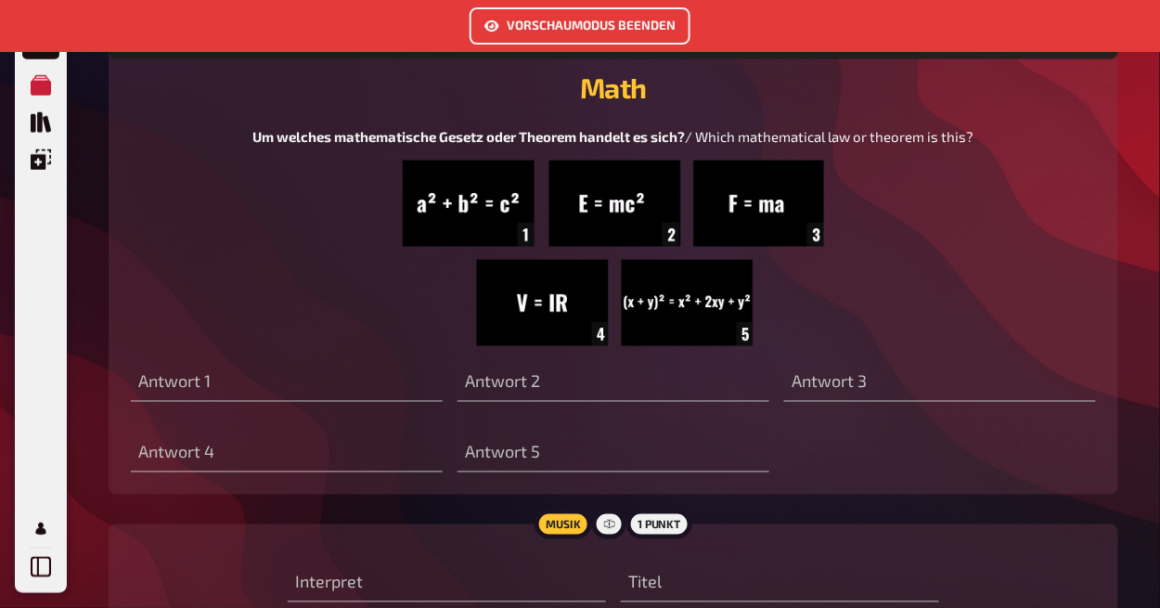
scroll to position [9231, 0]
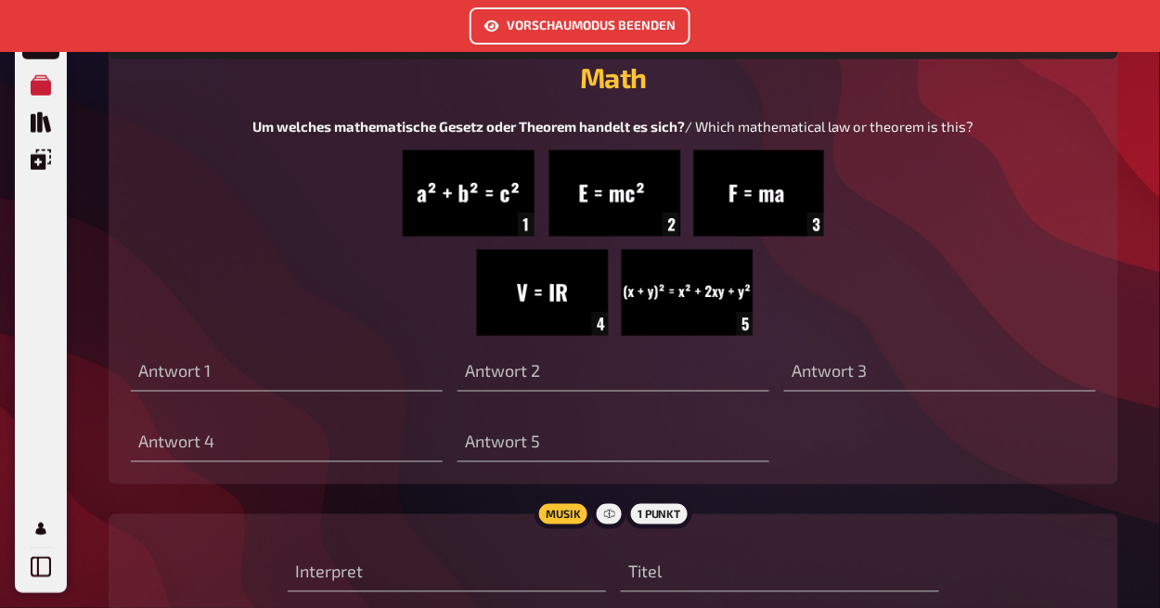
click at [552, 336] on img at bounding box center [613, 243] width 420 height 186
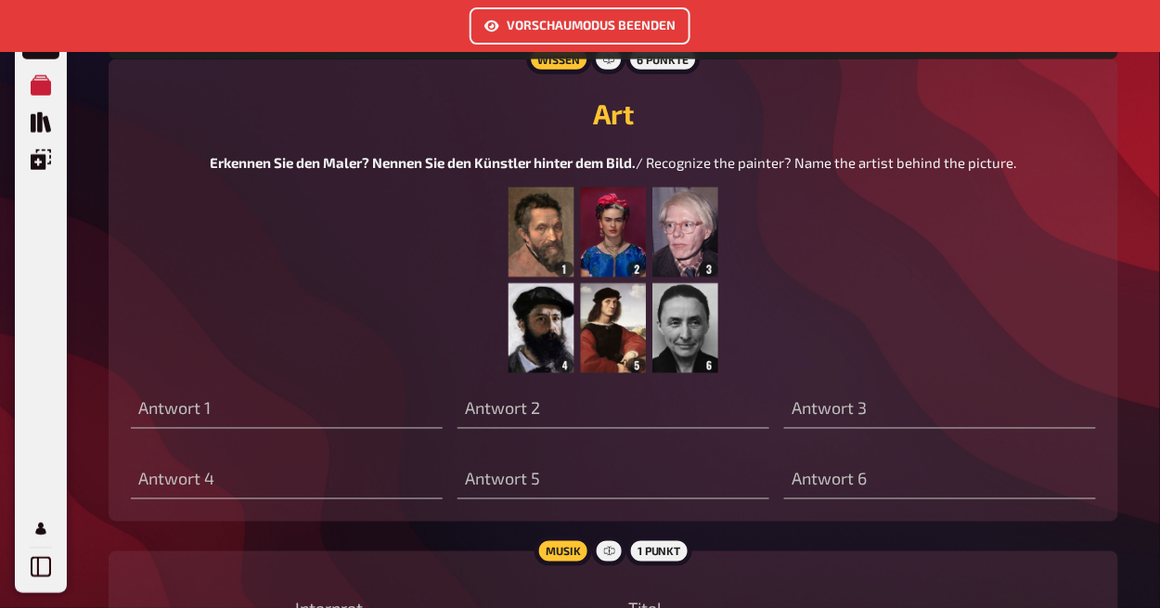
scroll to position [10963, 0]
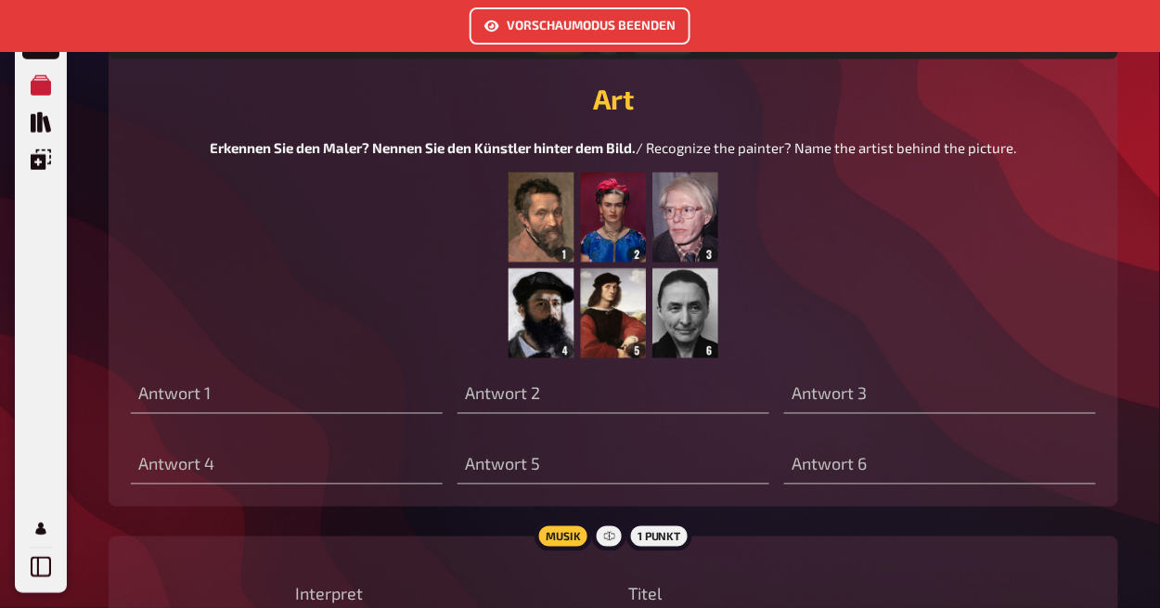
click at [538, 358] on img at bounding box center [613, 266] width 210 height 186
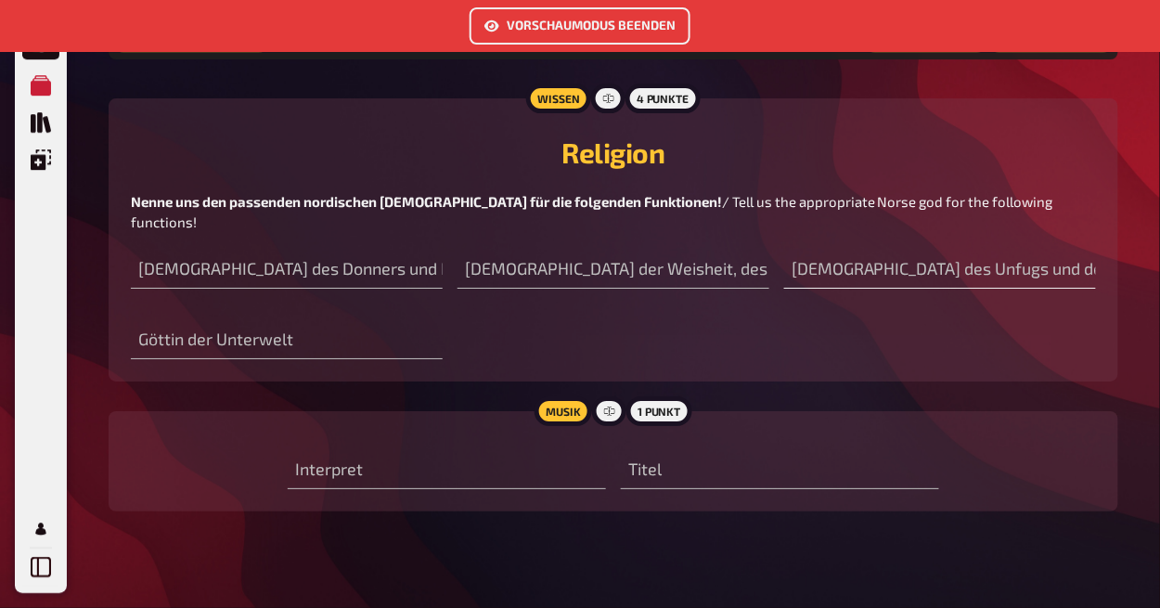
scroll to position [11952, 0]
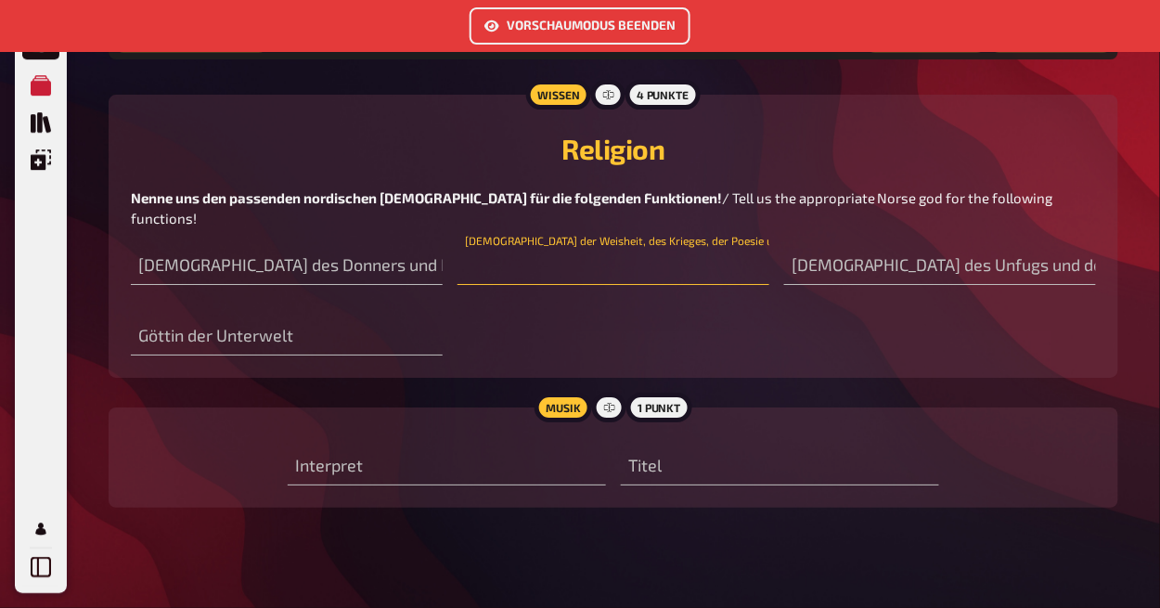
drag, startPoint x: 514, startPoint y: 436, endPoint x: 731, endPoint y: 434, distance: 217.1
click at [731, 285] on input "text" at bounding box center [613, 266] width 312 height 37
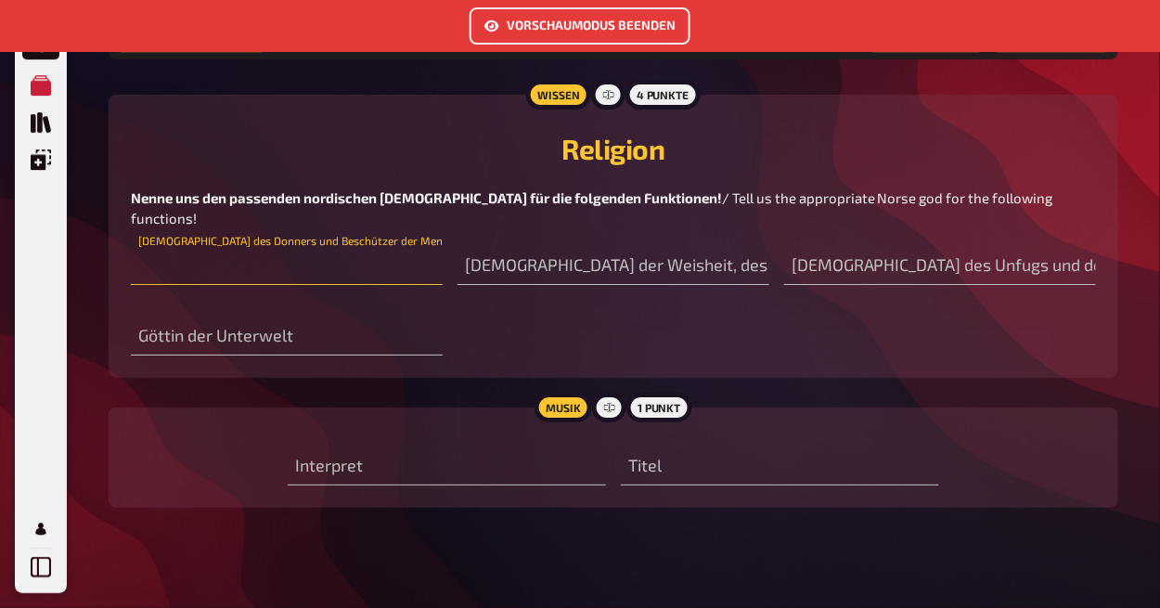
click at [344, 285] on input "text" at bounding box center [287, 266] width 312 height 37
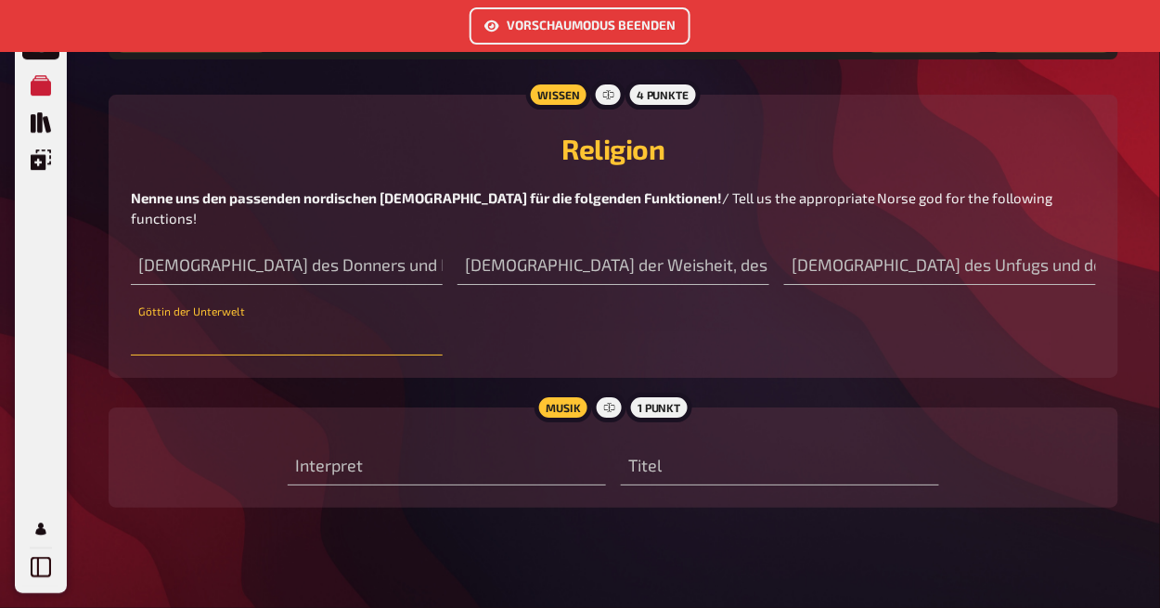
click at [278, 355] on input "text" at bounding box center [287, 336] width 312 height 37
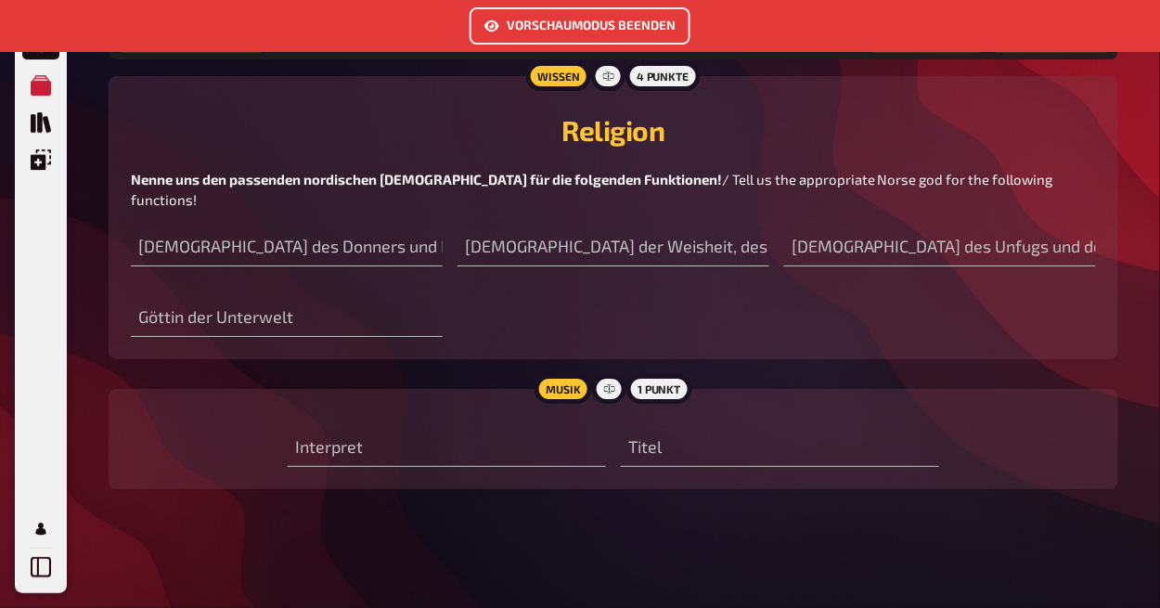
scroll to position [12145, 0]
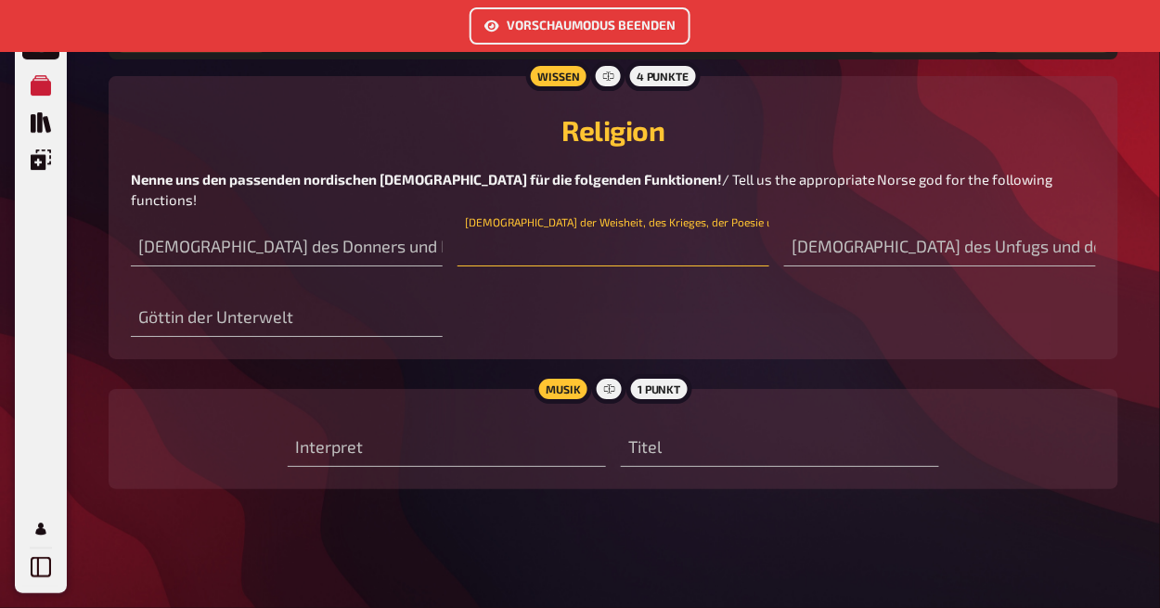
click at [621, 245] on input "text" at bounding box center [613, 247] width 312 height 37
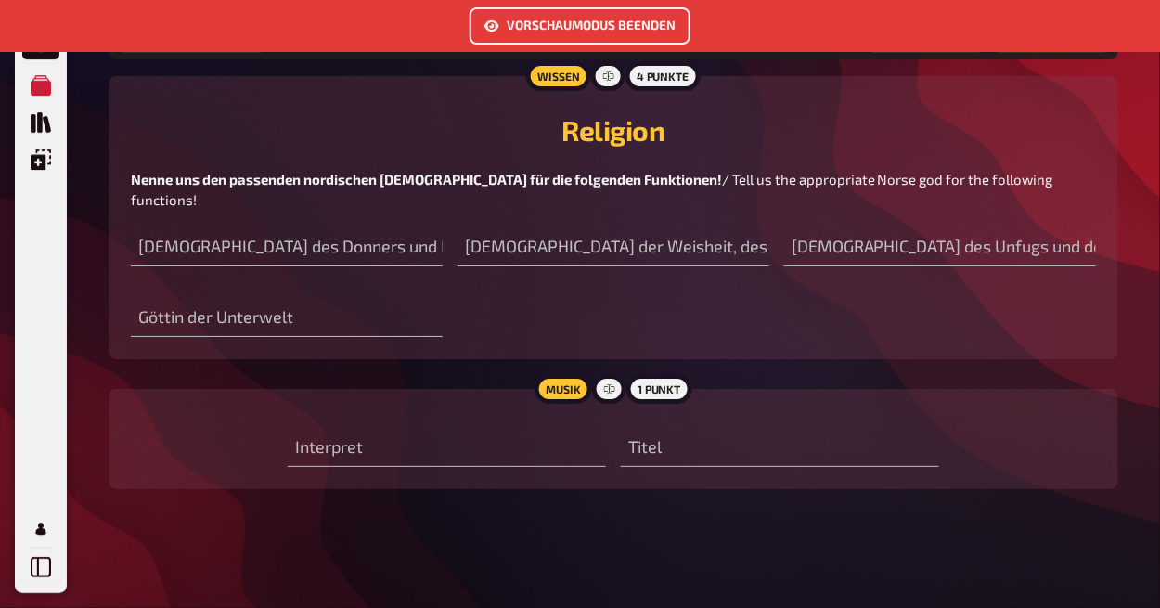
click at [621, 223] on div "[DEMOGRAPHIC_DATA] der [PERSON_NAME], des Krieges, der Poesie und der Magie" at bounding box center [613, 239] width 312 height 56
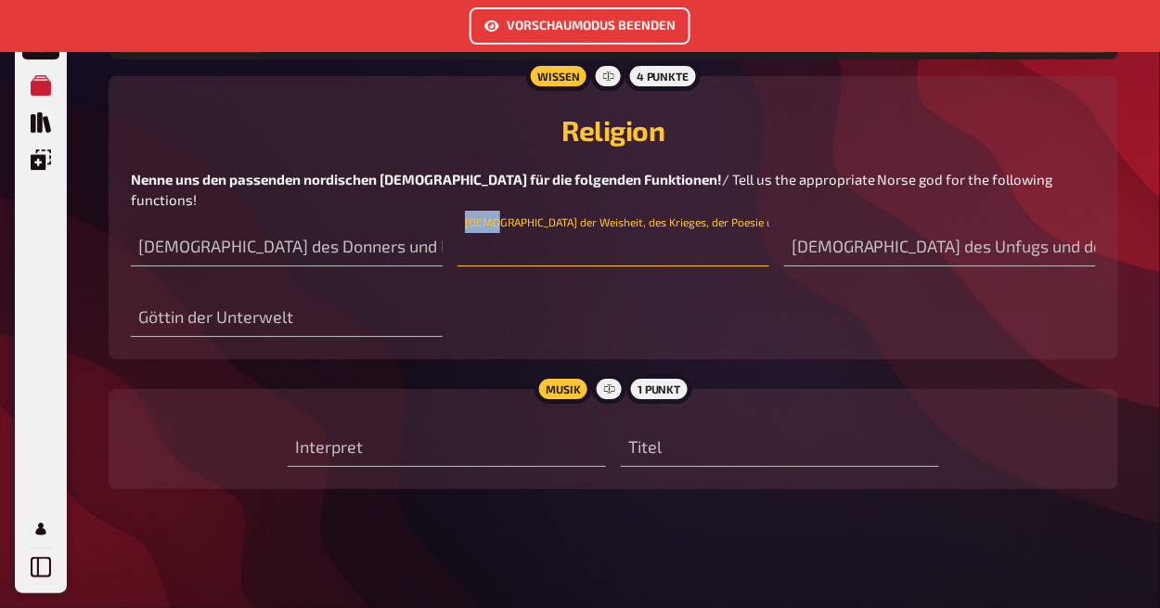
click at [619, 244] on input "text" at bounding box center [613, 247] width 312 height 37
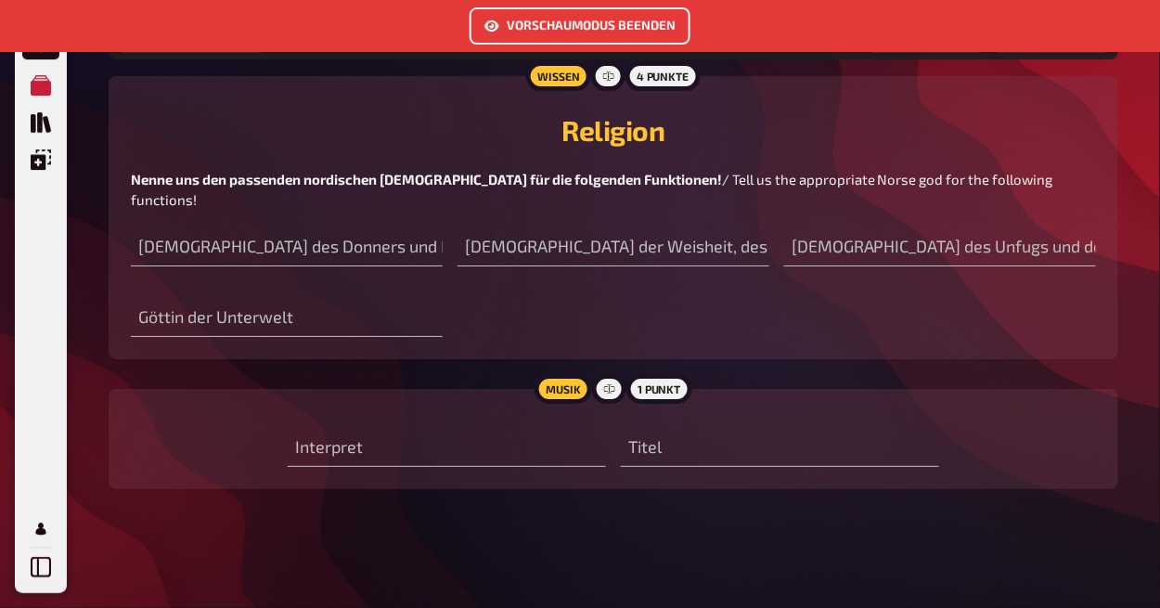
drag, startPoint x: 466, startPoint y: 221, endPoint x: 651, endPoint y: 219, distance: 185.6
click at [651, 219] on div "[DEMOGRAPHIC_DATA] der [PERSON_NAME], des Krieges, der Poesie und der Magie" at bounding box center [613, 239] width 312 height 56
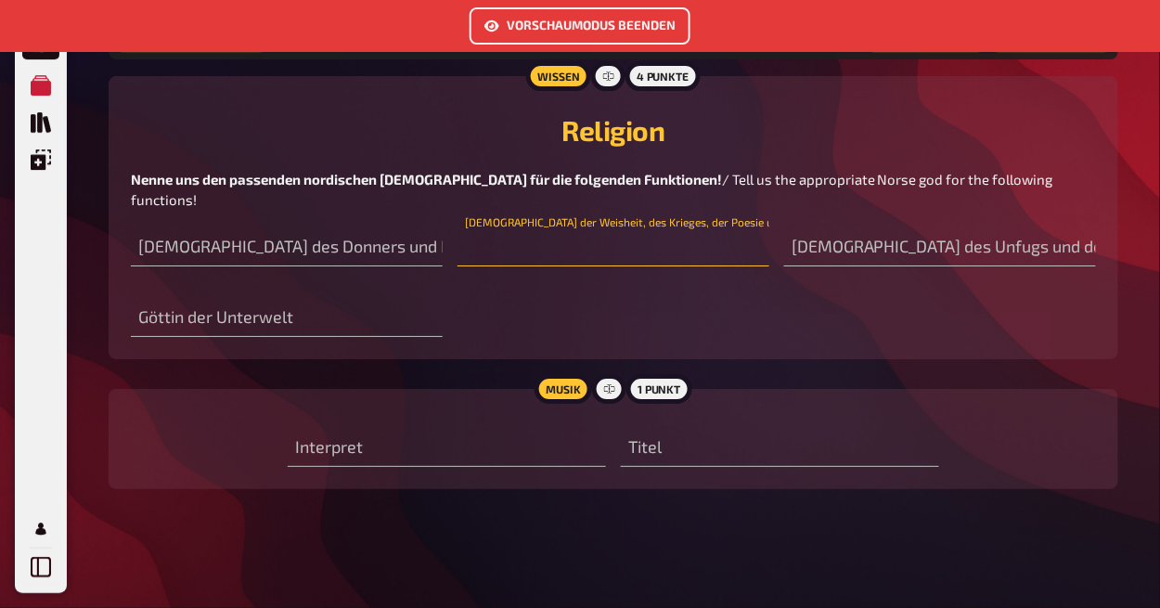
drag, startPoint x: 470, startPoint y: 252, endPoint x: 569, endPoint y: 228, distance: 101.3
click at [569, 228] on div "[DEMOGRAPHIC_DATA] der [PERSON_NAME], des Krieges, der Poesie und der Magie" at bounding box center [613, 239] width 312 height 56
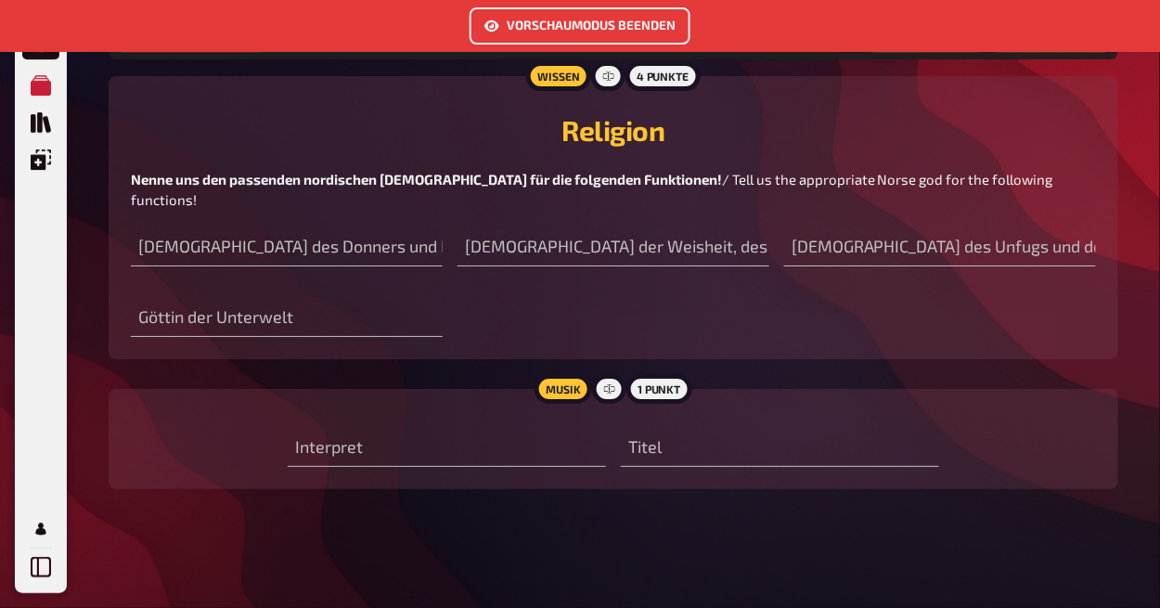
drag, startPoint x: 569, startPoint y: 228, endPoint x: 501, endPoint y: 221, distance: 68.1
click at [501, 221] on div "[DEMOGRAPHIC_DATA] der [PERSON_NAME], des Krieges, der Poesie und der Magie" at bounding box center [613, 239] width 312 height 56
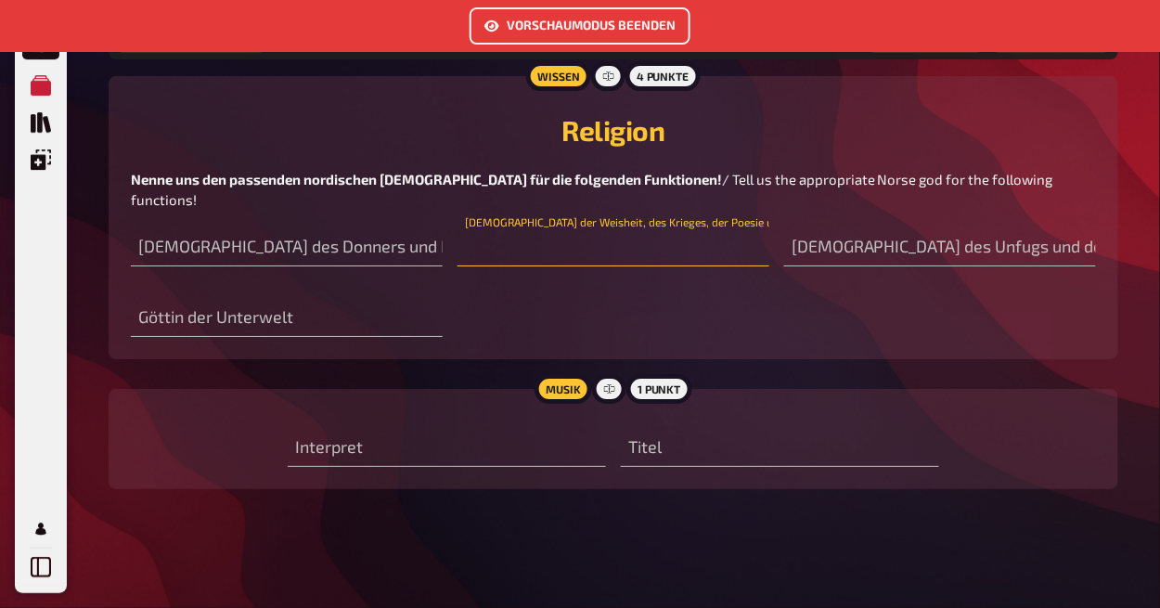
click at [525, 241] on input "text" at bounding box center [613, 247] width 312 height 37
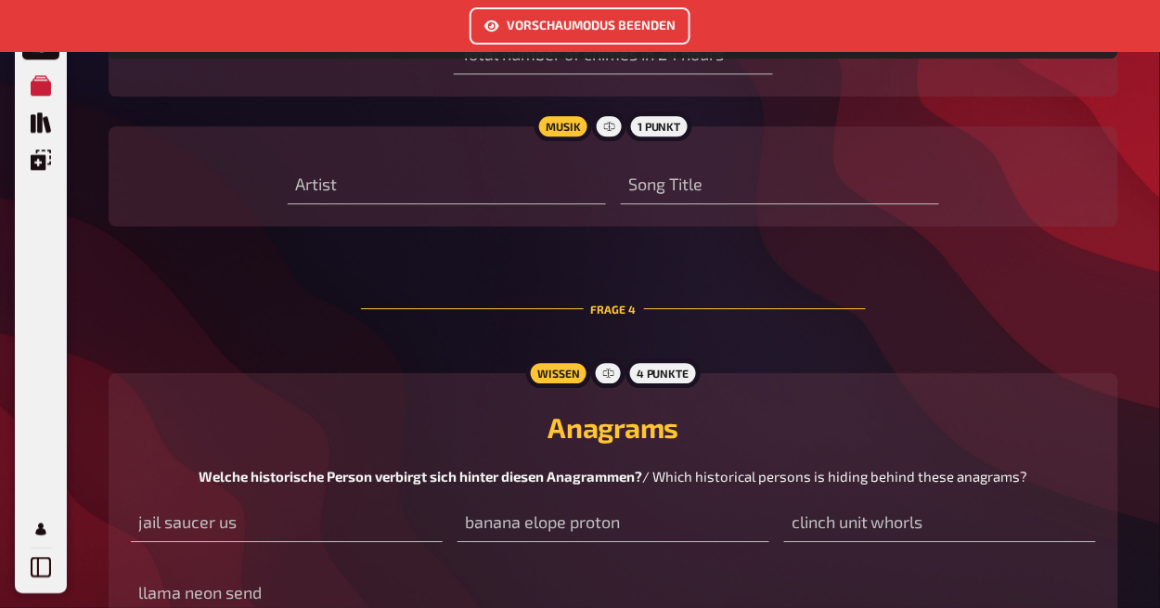
scroll to position [2698, 0]
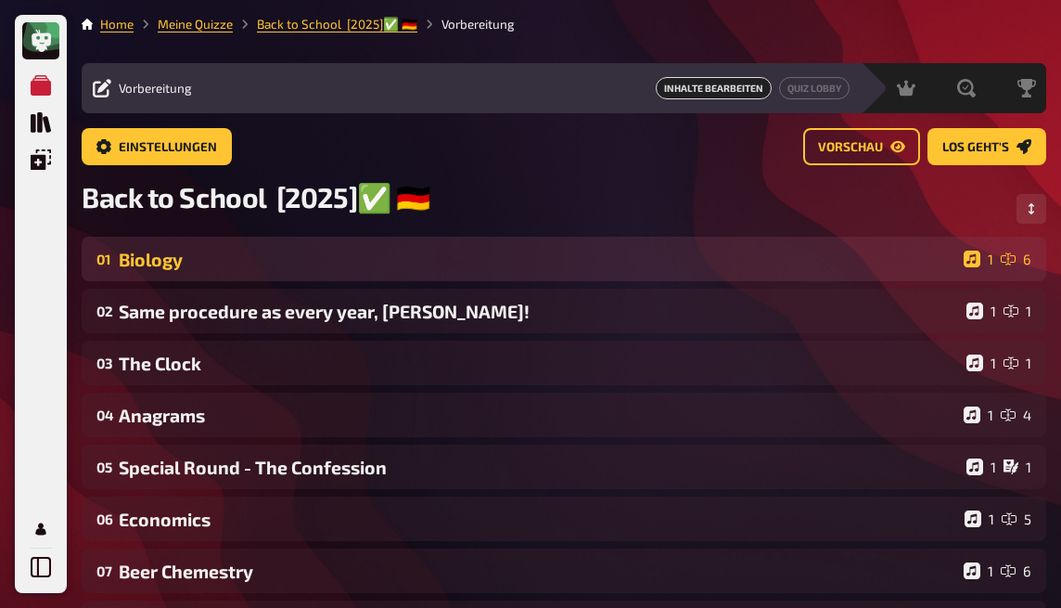
click at [307, 260] on div "Biology" at bounding box center [538, 259] width 838 height 21
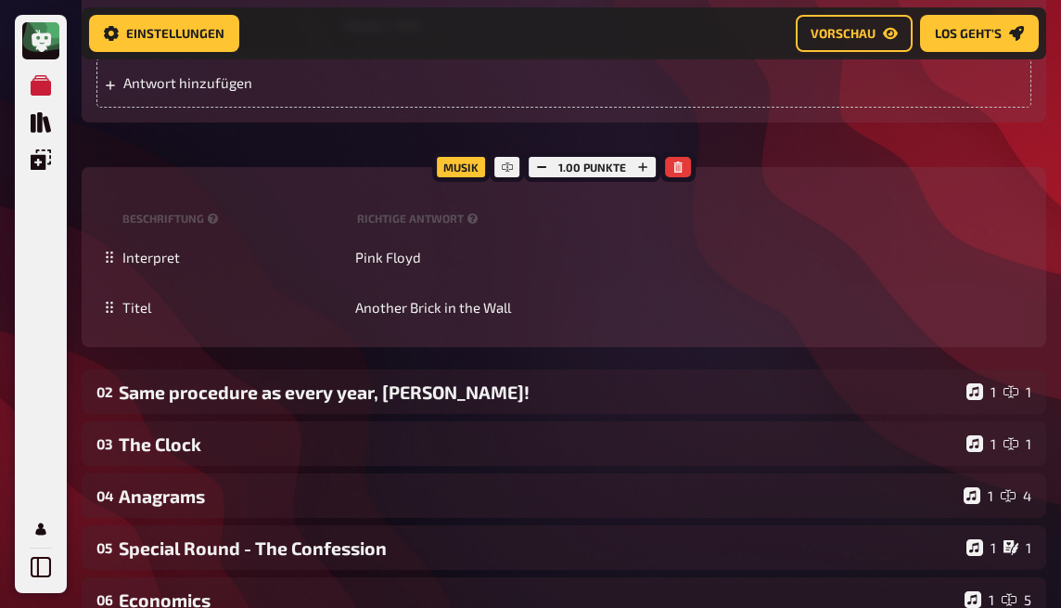
scroll to position [1375, 0]
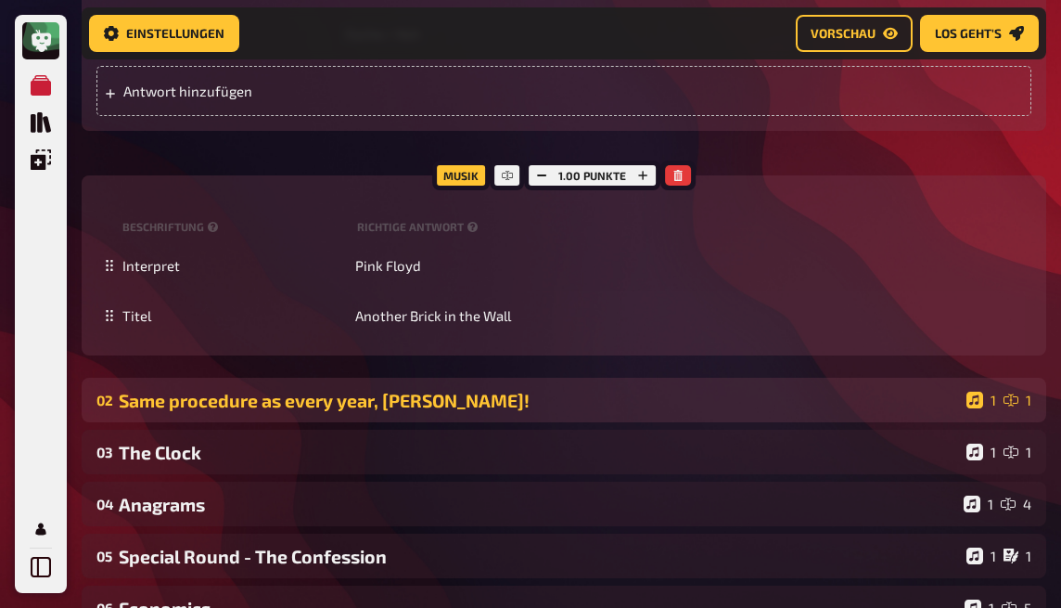
click at [514, 420] on div "02 Same procedure as every year, James! 1 1" at bounding box center [564, 400] width 965 height 45
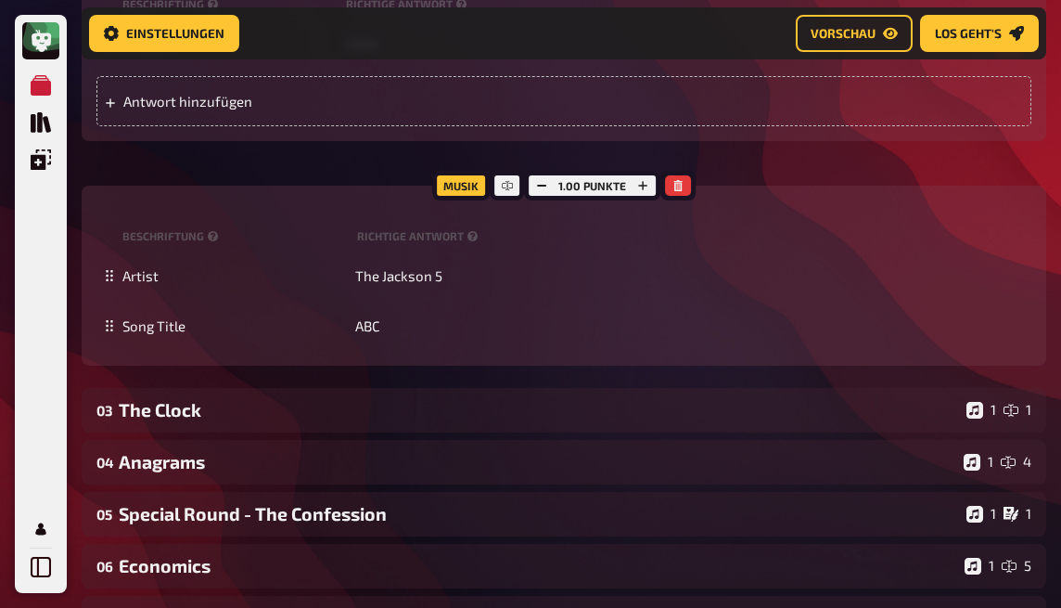
scroll to position [2303, 0]
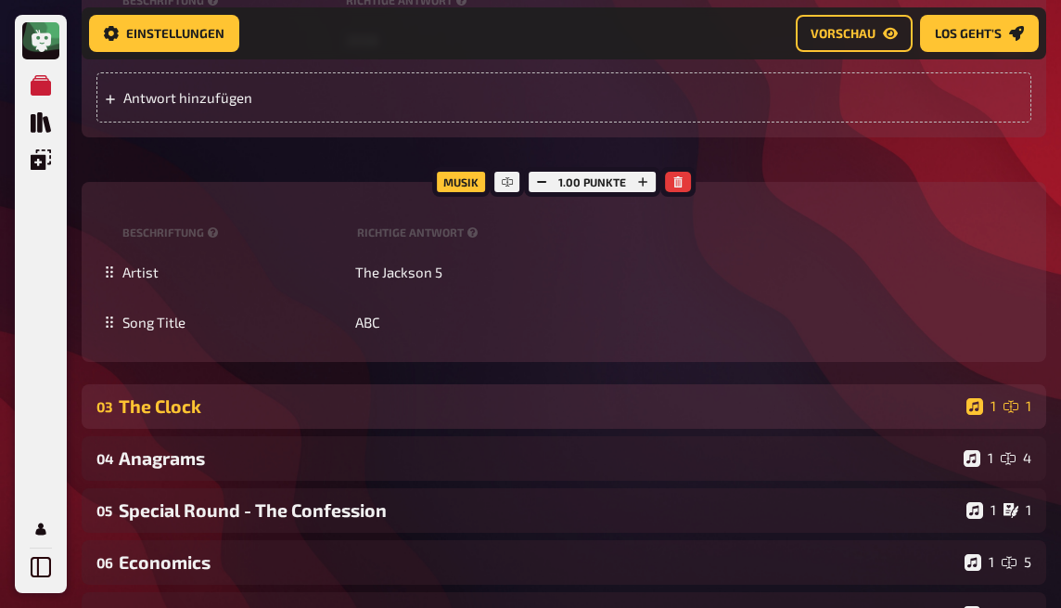
click at [513, 403] on div "The Clock" at bounding box center [539, 405] width 841 height 21
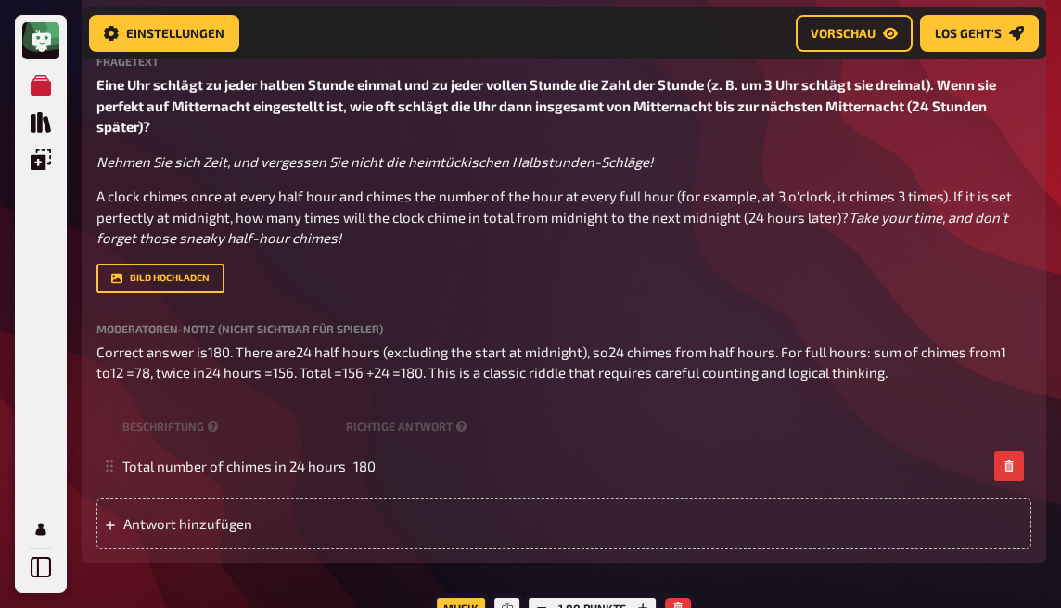
scroll to position [2798, 0]
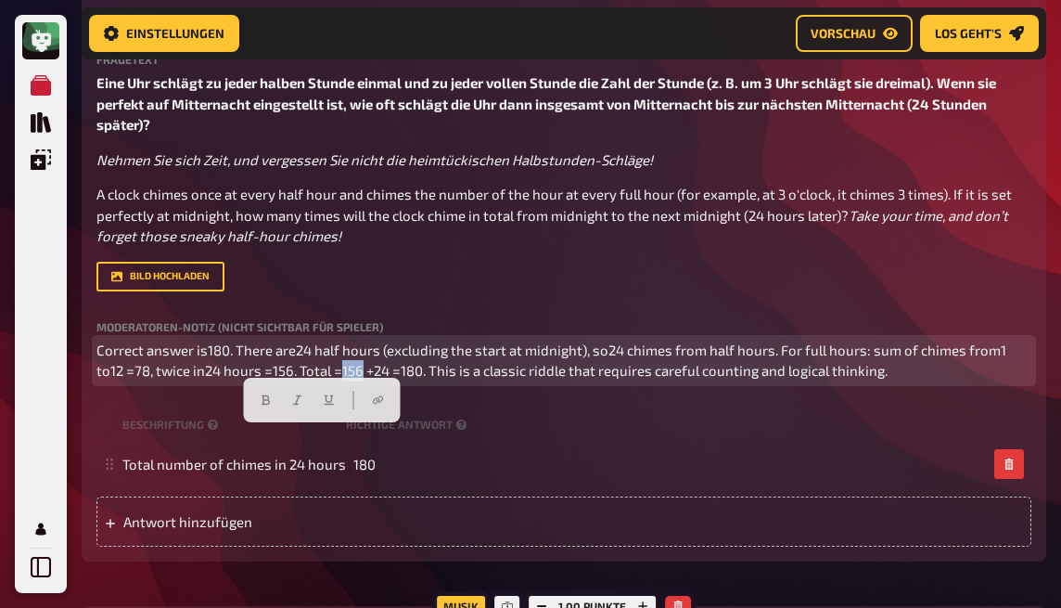
drag, startPoint x: 330, startPoint y: 443, endPoint x: 314, endPoint y: 438, distance: 17.3
click at [314, 379] on span "Correct answer is180. There are24 half hours (excluding the start at midnight),…" at bounding box center [552, 360] width 913 height 38
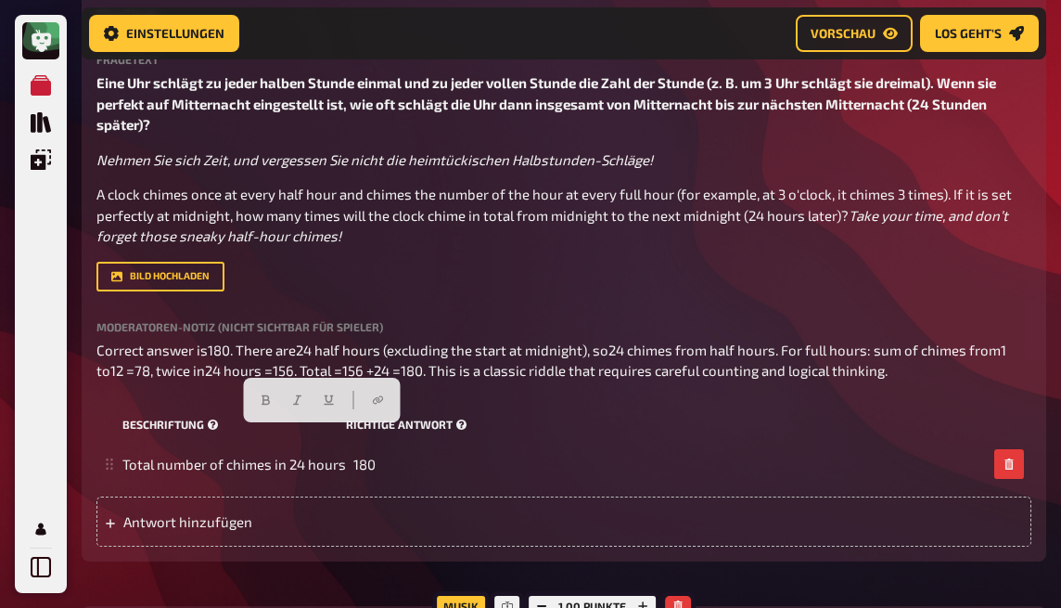
click at [614, 439] on div "Beschriftung Richtige Antwort" at bounding box center [563, 425] width 935 height 28
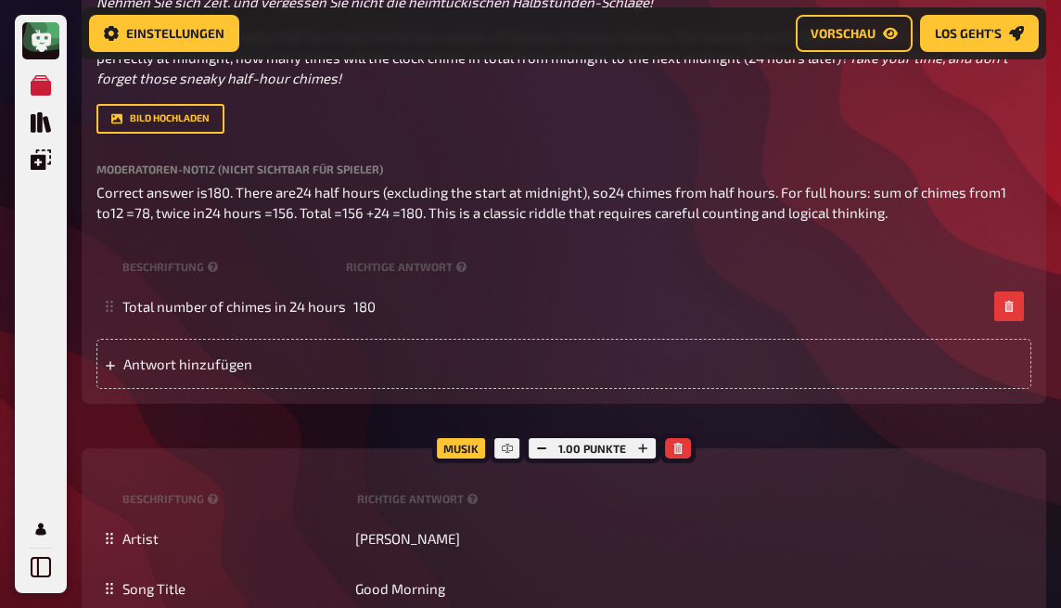
scroll to position [2922, 0]
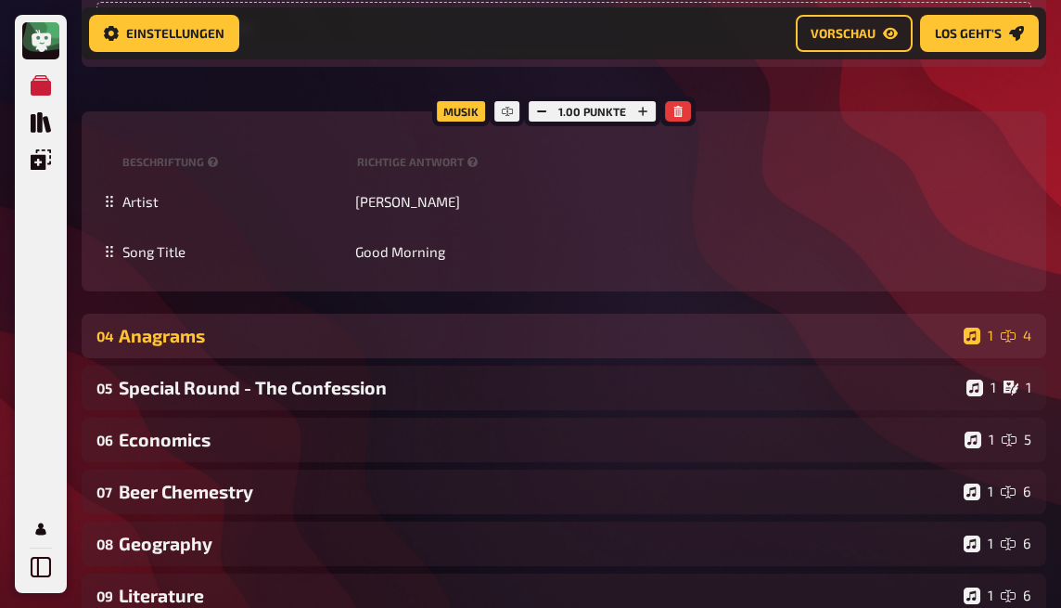
click at [520, 346] on div "Anagrams" at bounding box center [538, 335] width 838 height 21
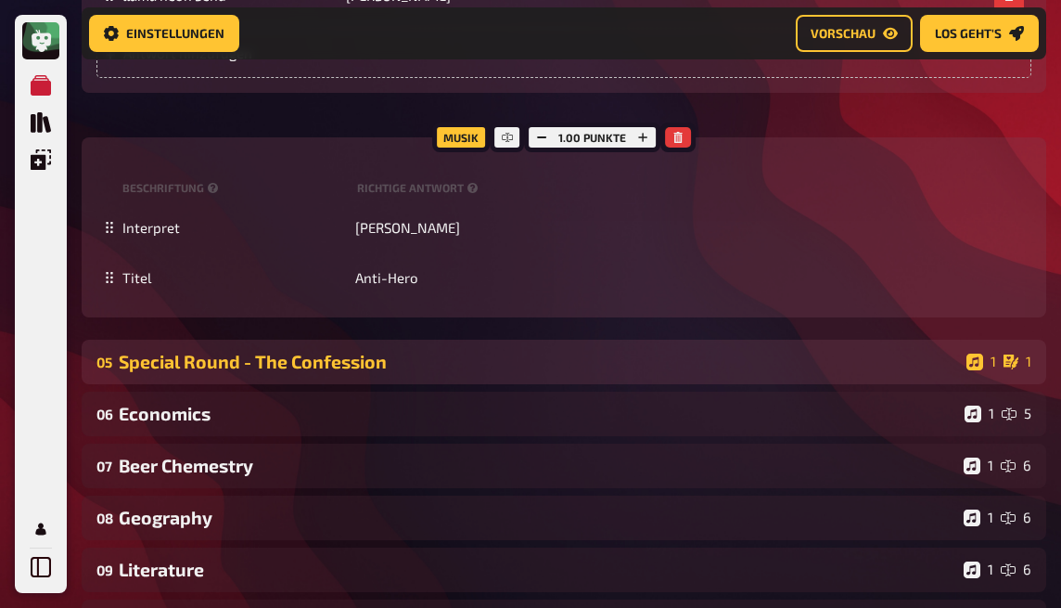
scroll to position [4097, 0]
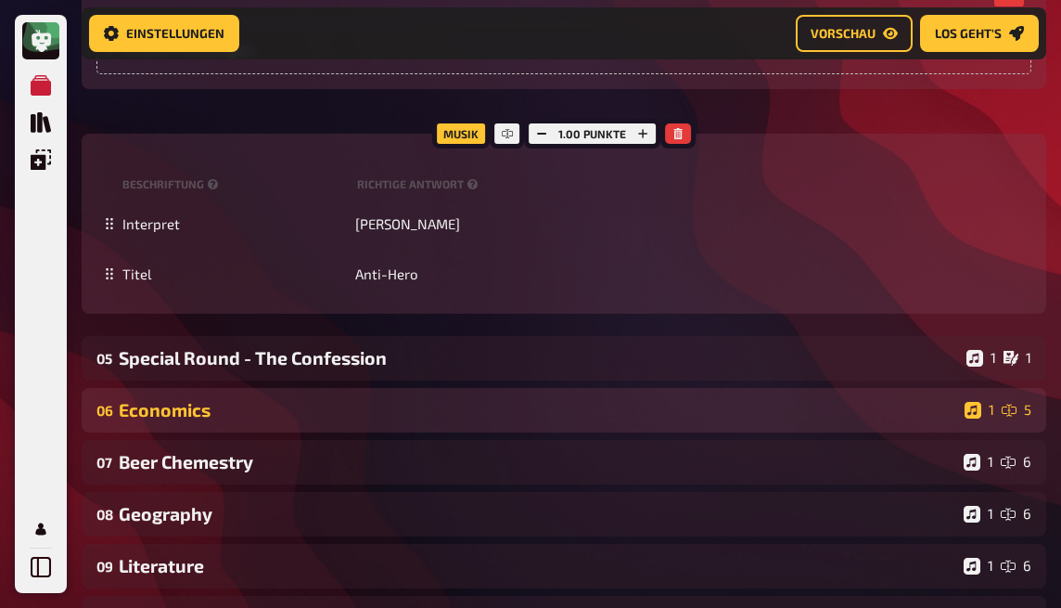
click at [506, 420] on div "Economics" at bounding box center [538, 409] width 839 height 21
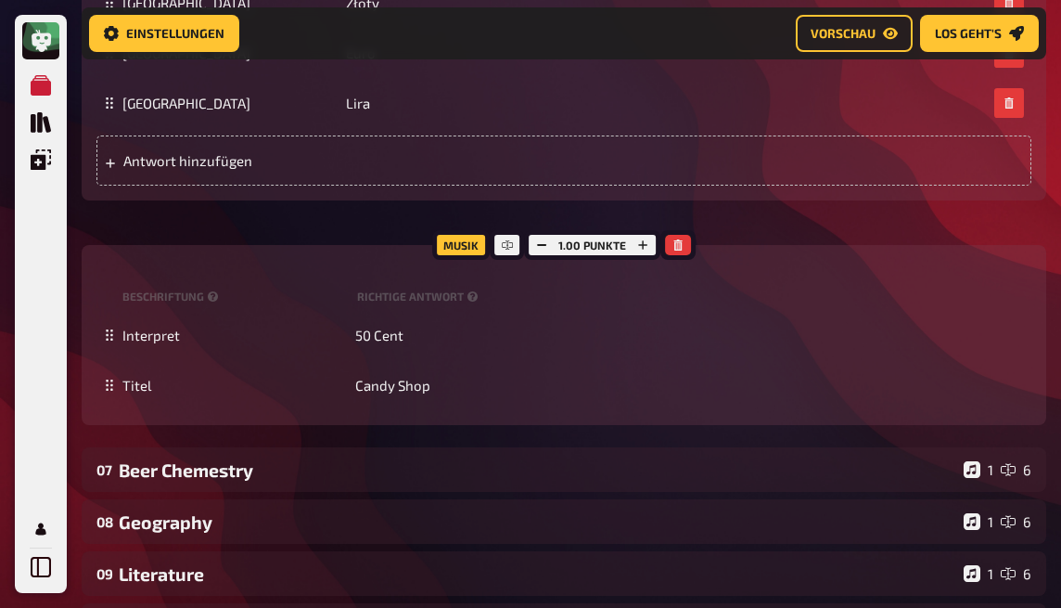
scroll to position [5025, 0]
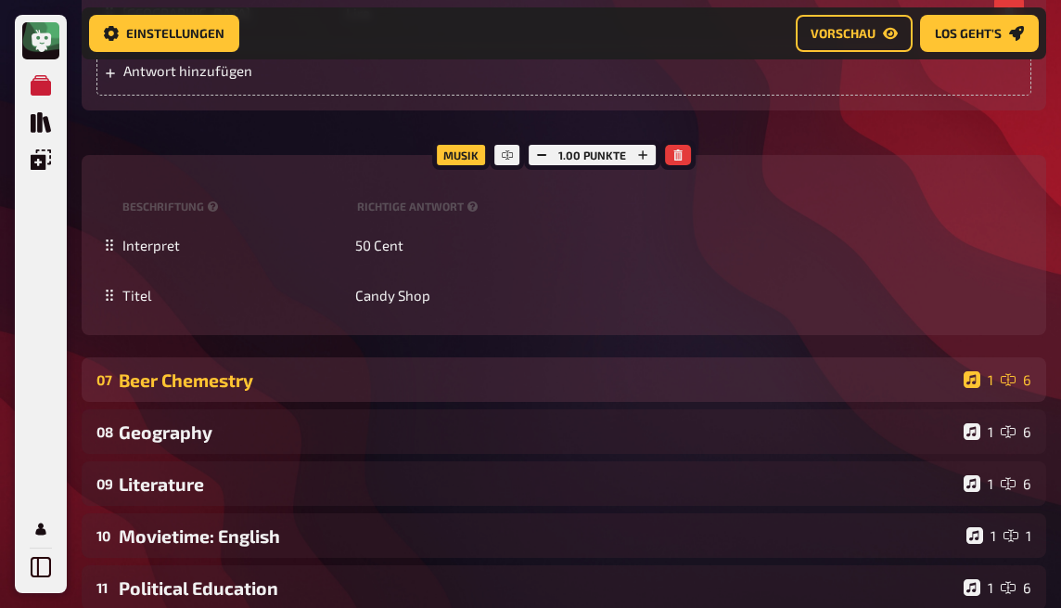
click at [515, 391] on div "Beer Chemestry" at bounding box center [538, 379] width 838 height 21
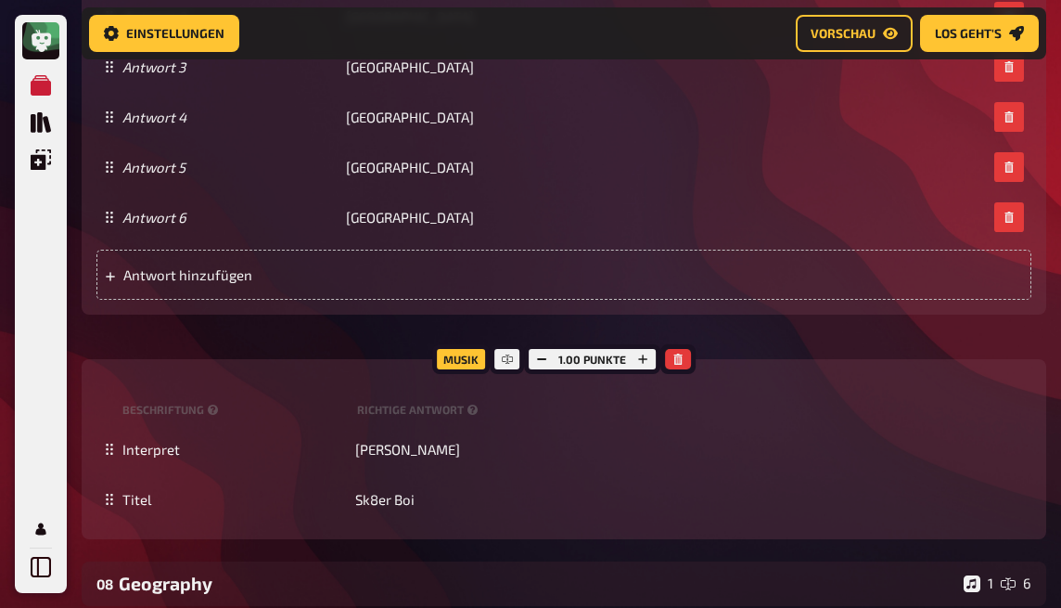
scroll to position [6324, 0]
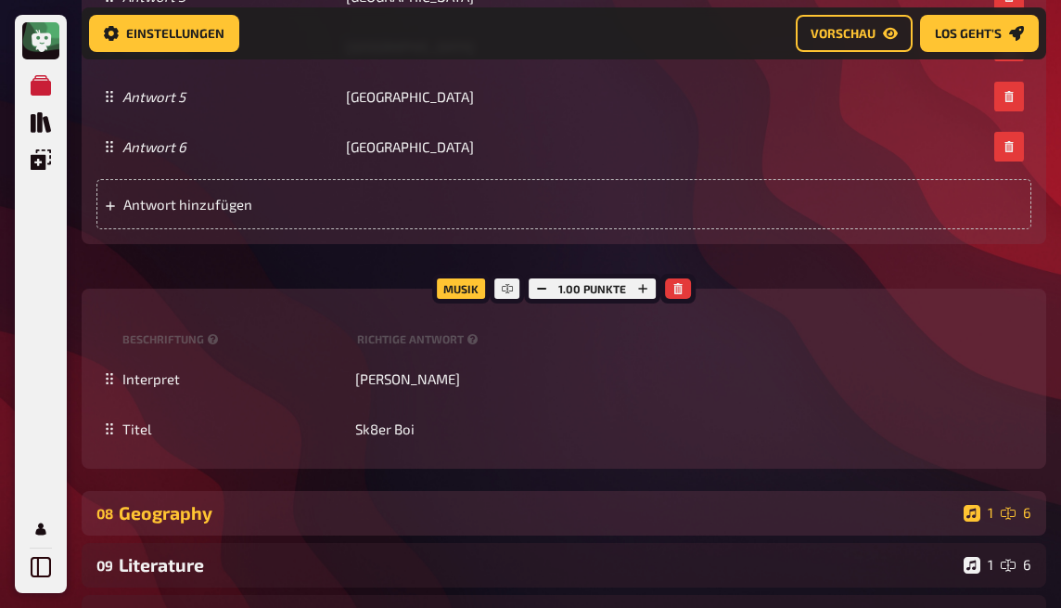
click at [372, 523] on div "Geography" at bounding box center [538, 512] width 838 height 21
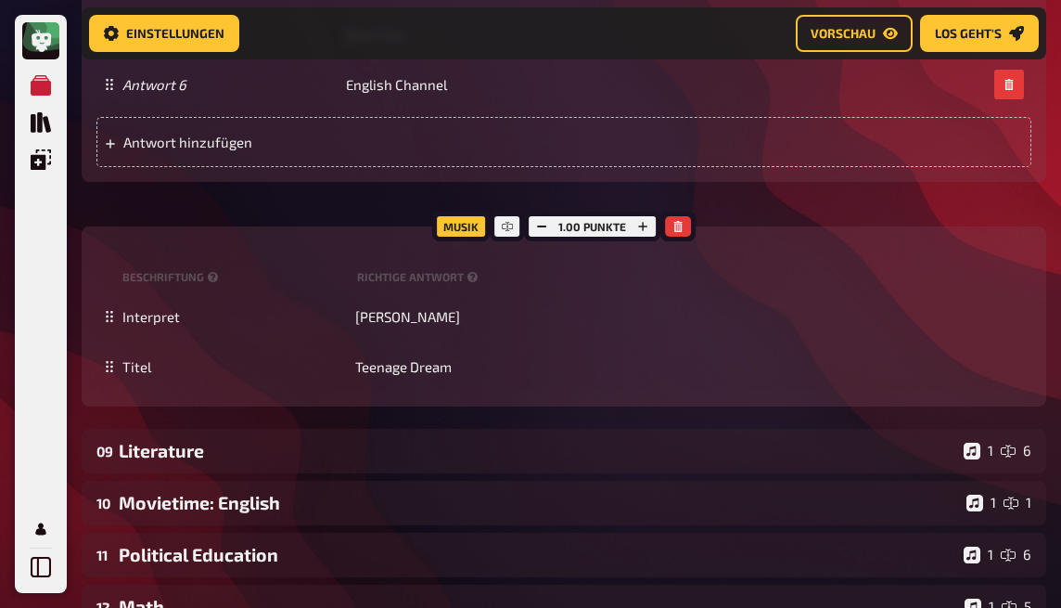
scroll to position [7870, 0]
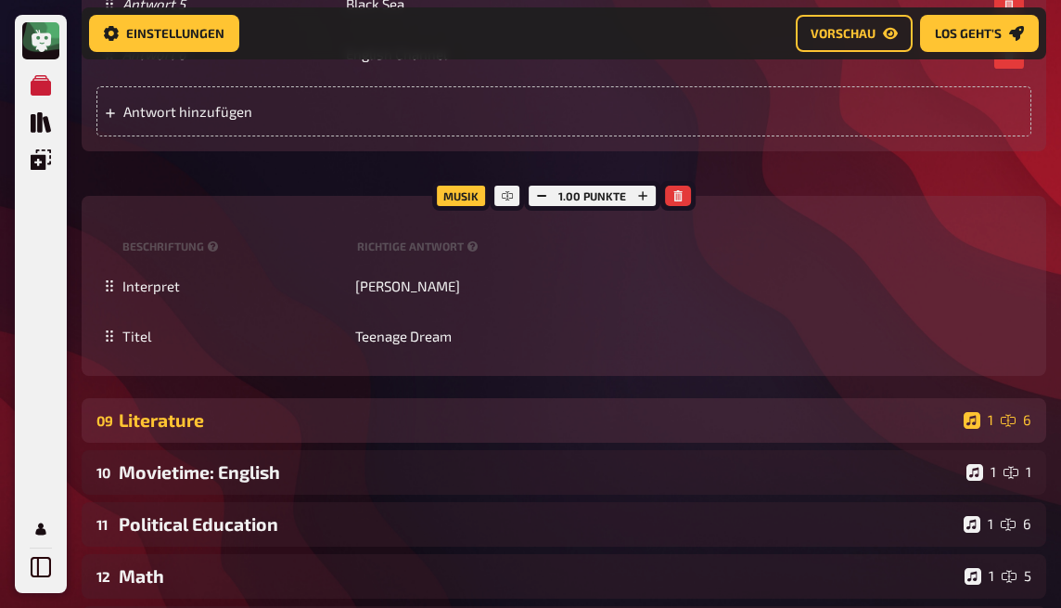
click at [535, 431] on div "Literature" at bounding box center [538, 419] width 838 height 21
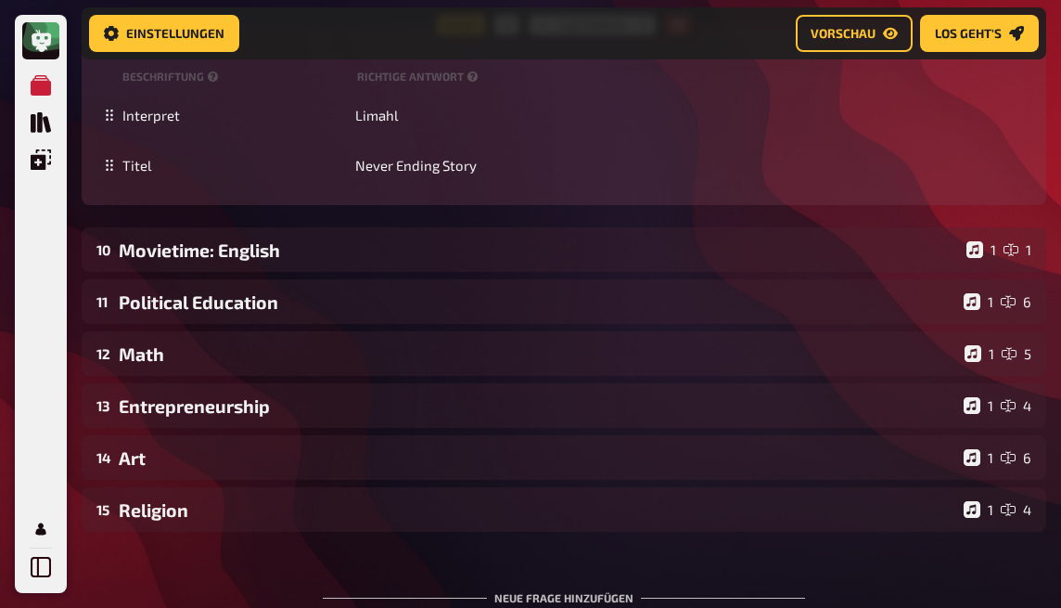
scroll to position [9169, 0]
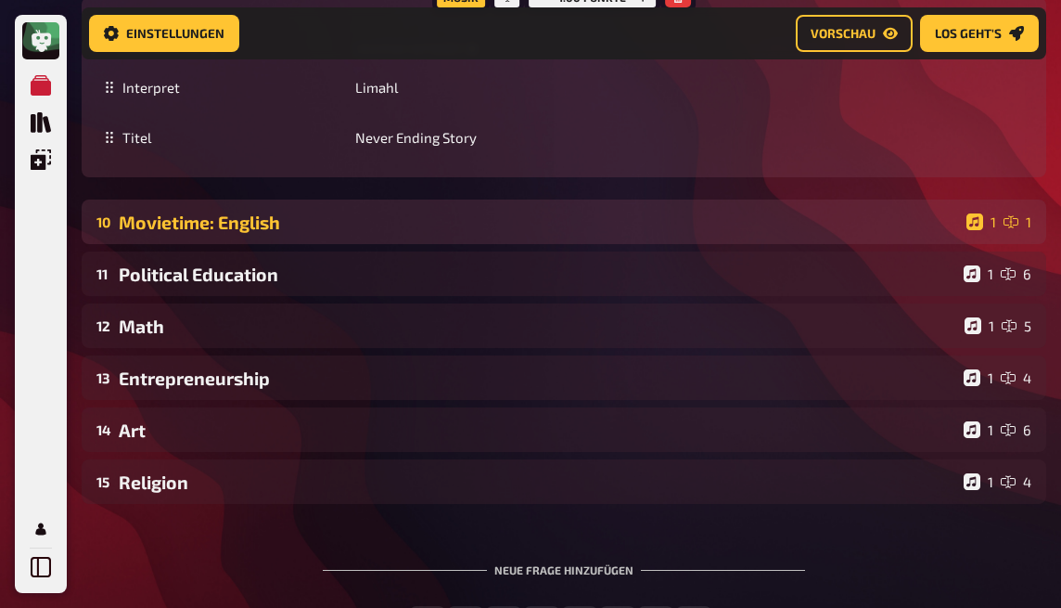
click at [553, 233] on div "Movietime: English" at bounding box center [539, 222] width 841 height 21
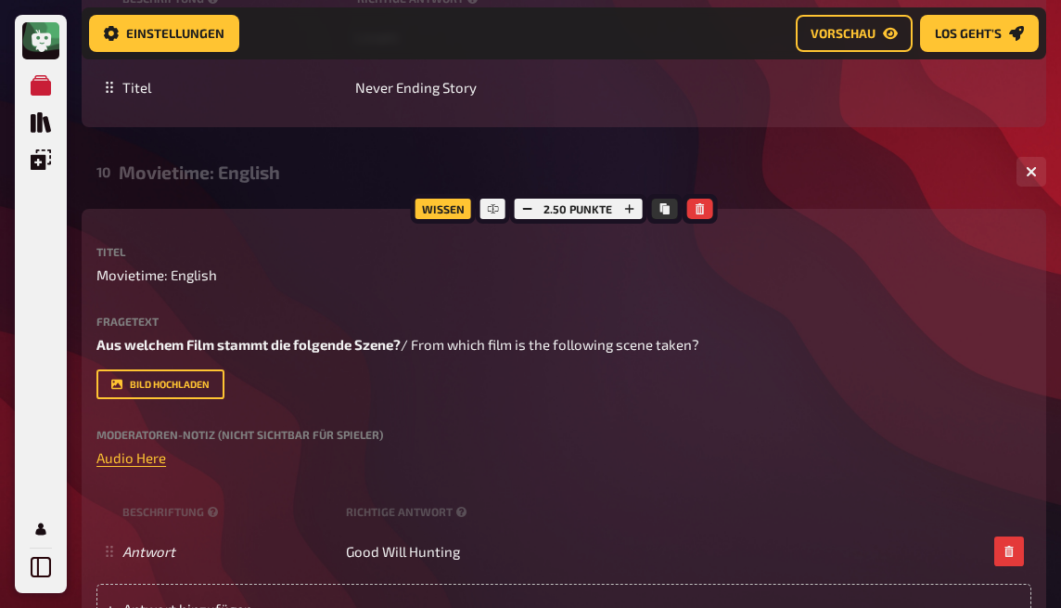
scroll to position [9354, 0]
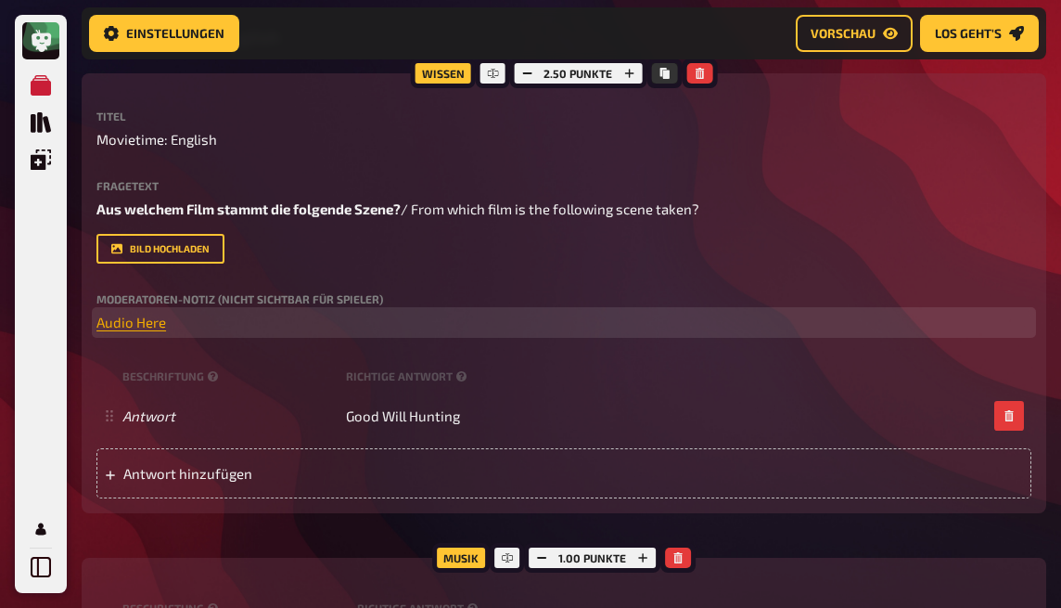
click at [133, 330] on span "Audio Here" at bounding box center [131, 322] width 70 height 17
click at [133, 449] on button "button" at bounding box center [133, 457] width 30 height 30
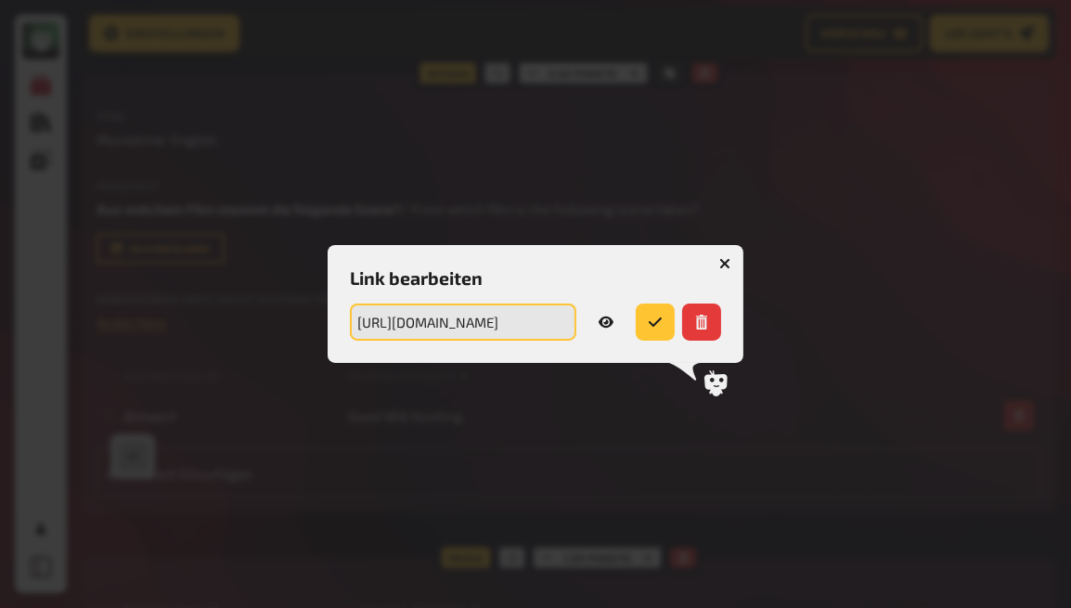
click at [494, 322] on input "https://drive.google.com/file/d/1GBlgHO6ROJxIzQlRlJ0aF3Af7HCIOamG/view?usp=shar…" at bounding box center [463, 321] width 226 height 37
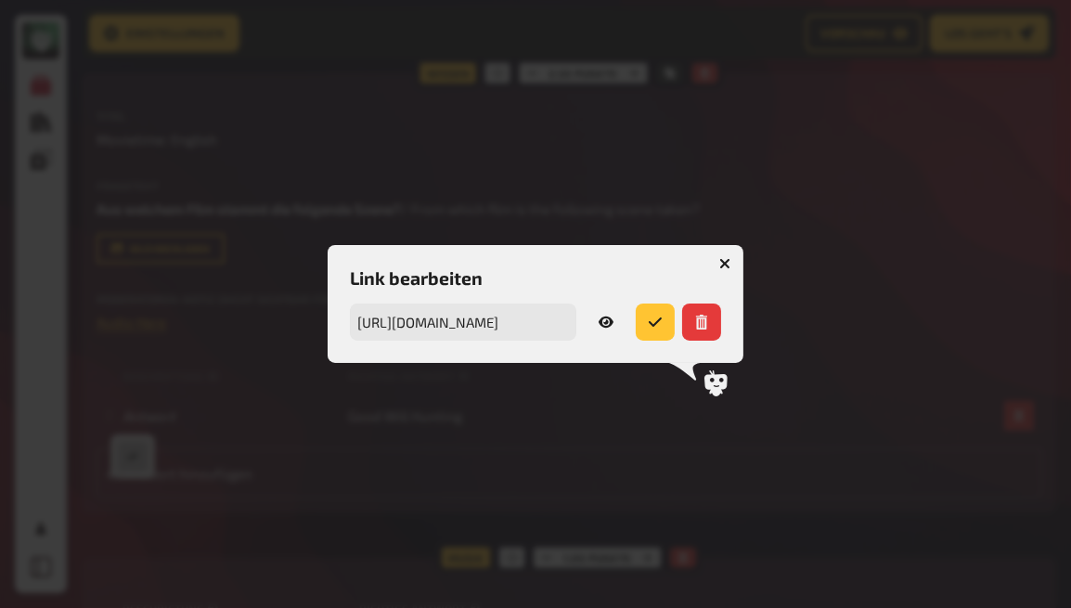
click at [715, 266] on button "button" at bounding box center [725, 264] width 30 height 30
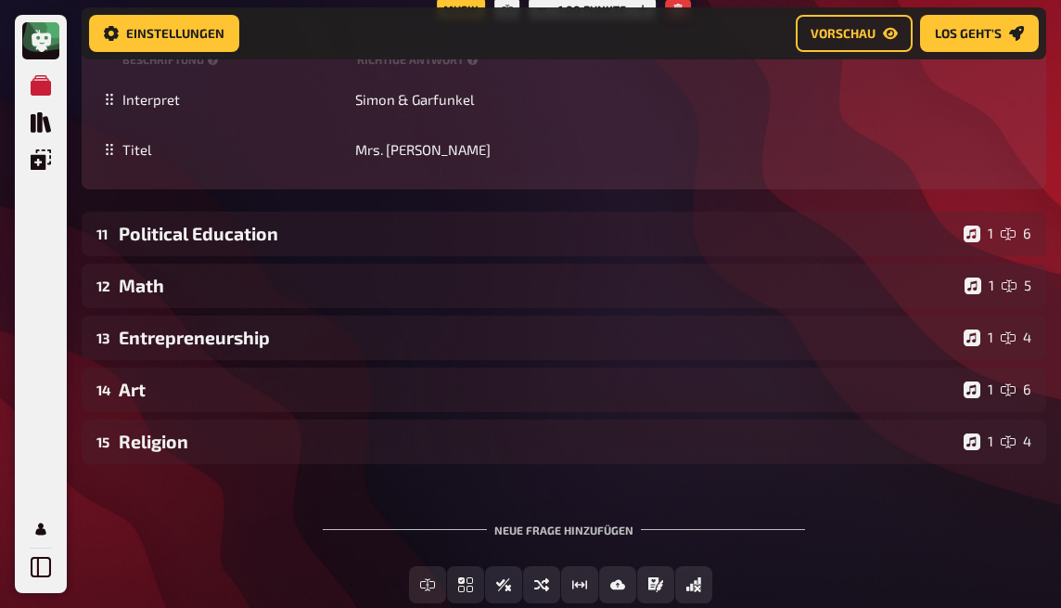
scroll to position [9911, 0]
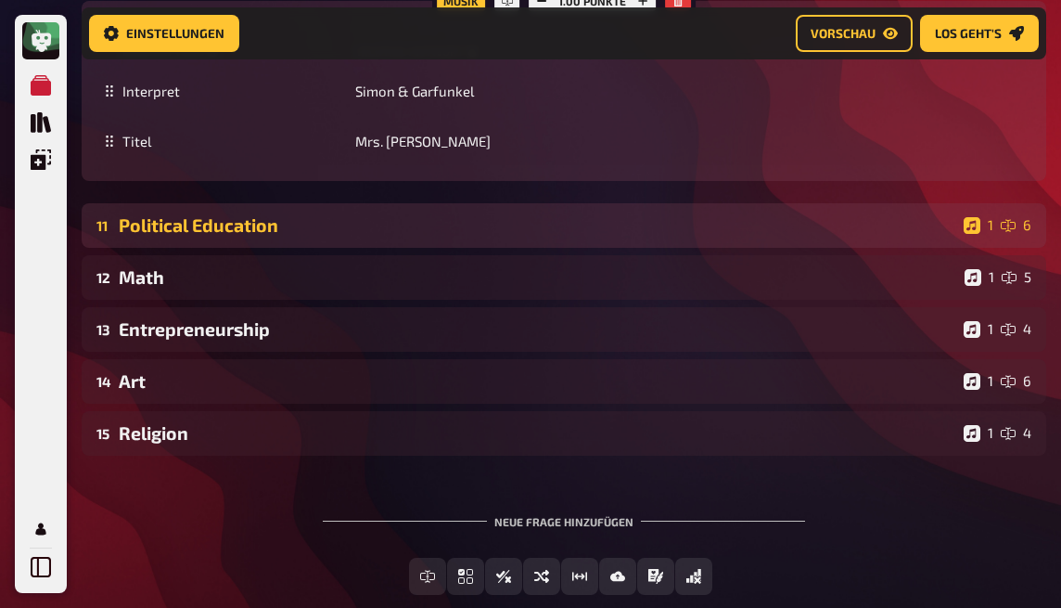
click at [366, 248] on div "11 Political Education 1 6" at bounding box center [564, 225] width 965 height 45
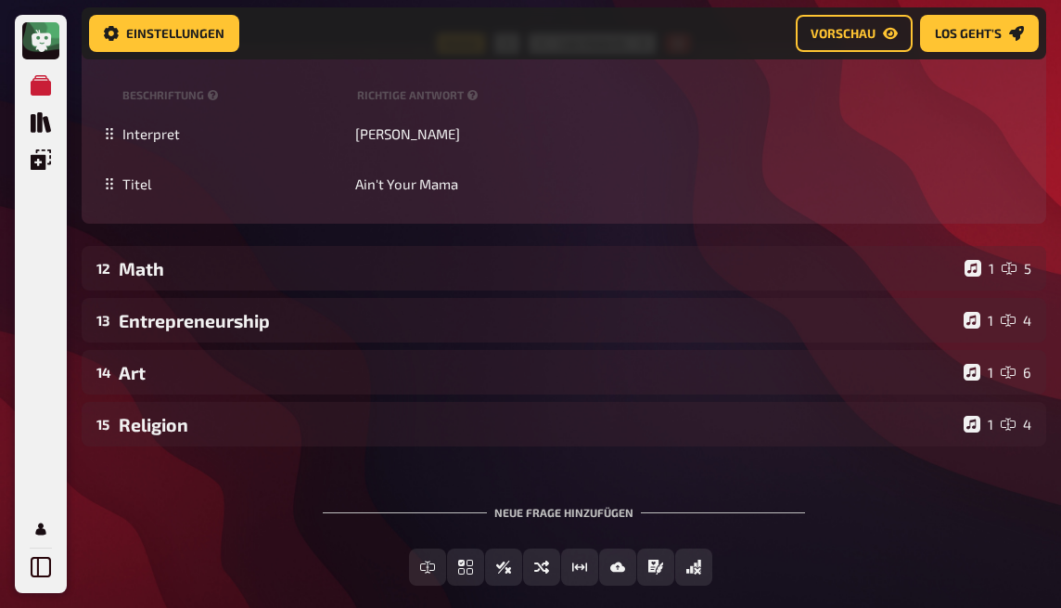
scroll to position [11272, 0]
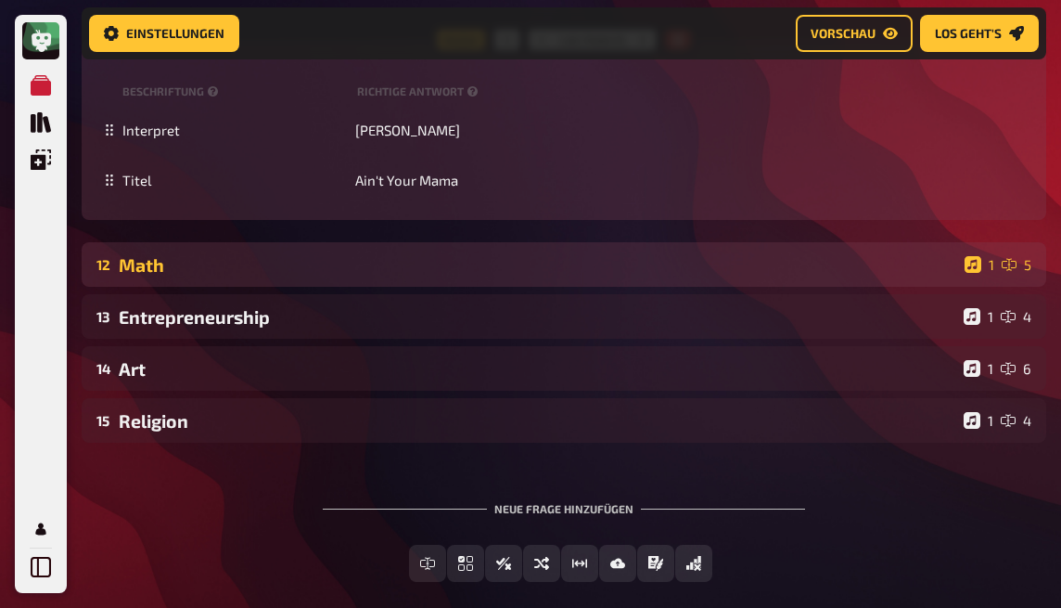
drag, startPoint x: 446, startPoint y: 422, endPoint x: 453, endPoint y: 414, distance: 10.6
click at [447, 287] on div "12 Math 1 5" at bounding box center [564, 264] width 965 height 45
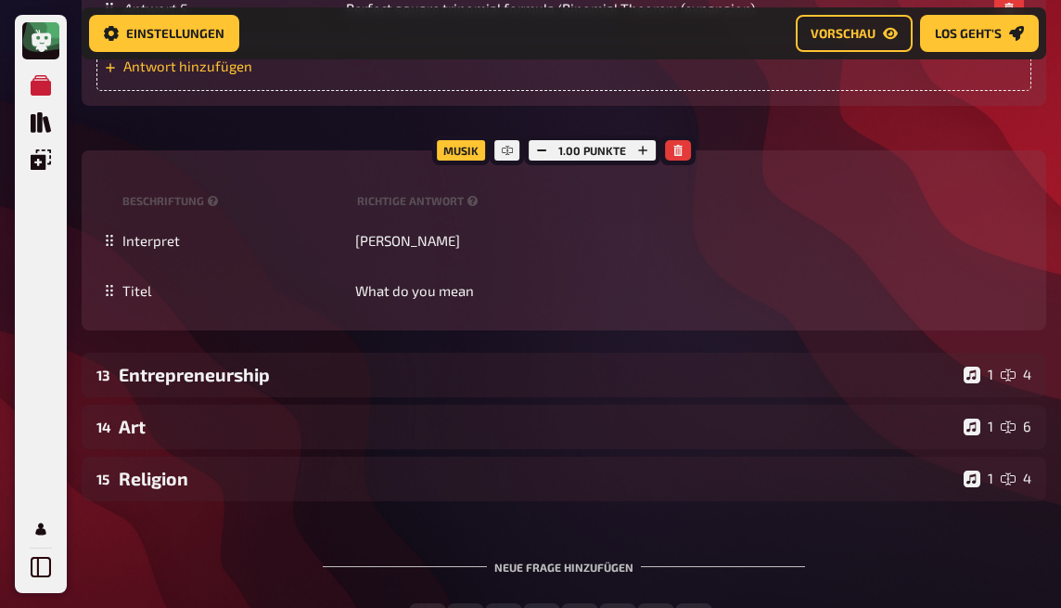
scroll to position [12509, 0]
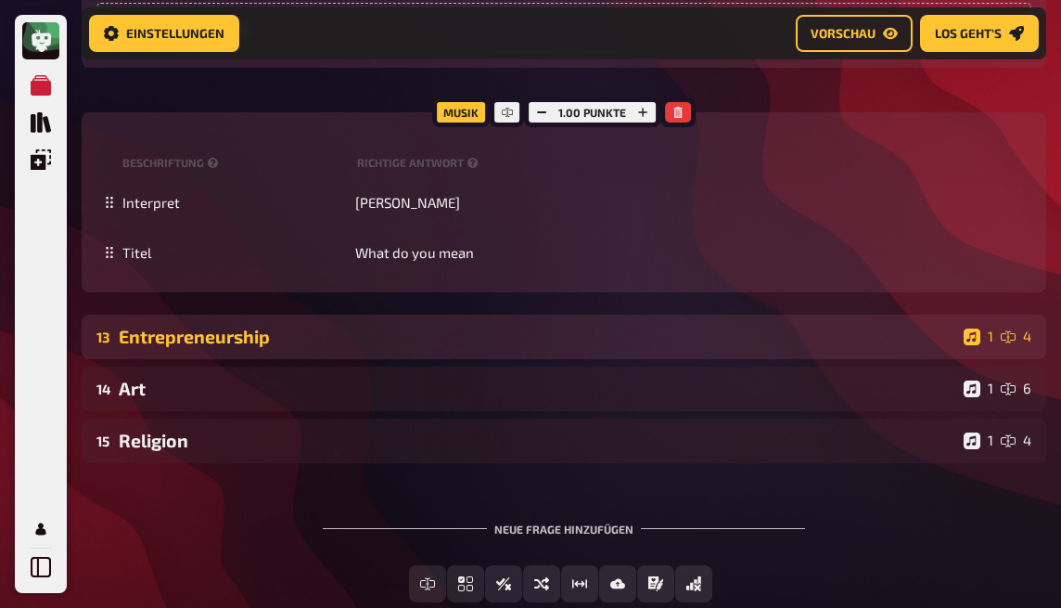
click at [501, 347] on div "Entrepreneurship" at bounding box center [538, 336] width 838 height 21
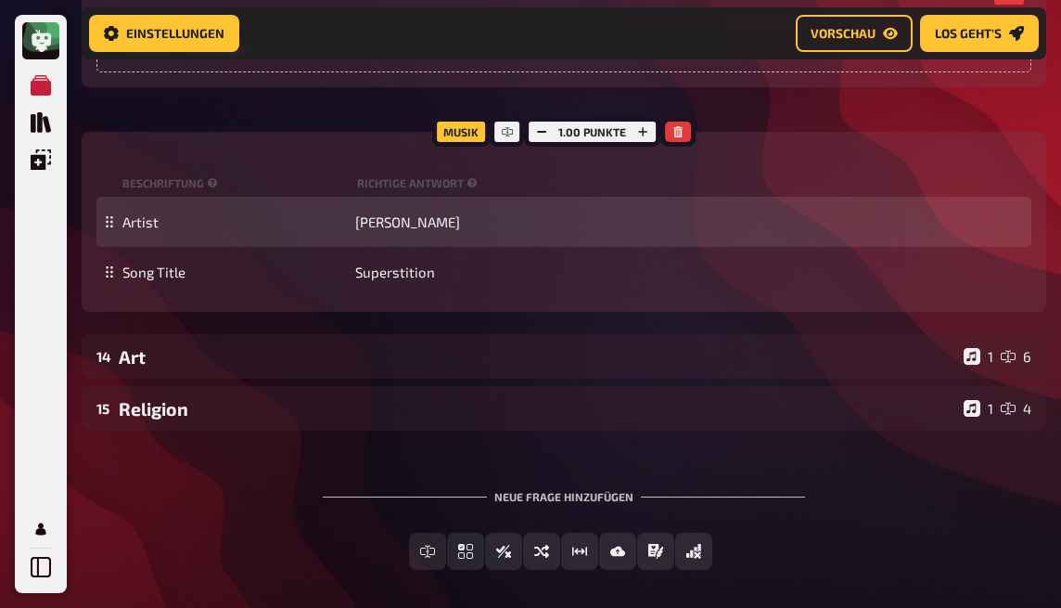
scroll to position [13561, 0]
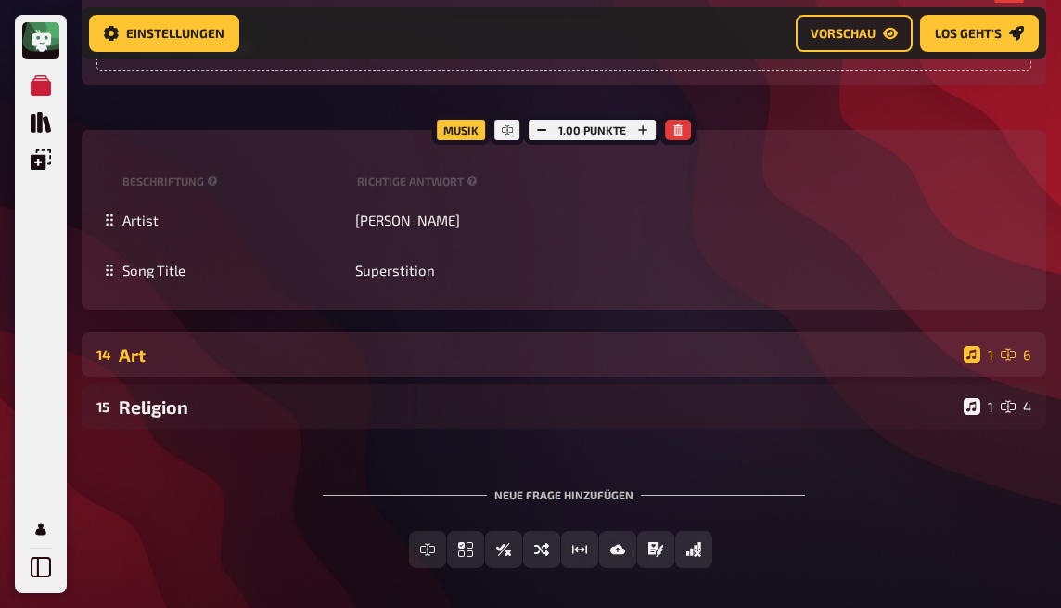
click at [546, 366] on div "Art" at bounding box center [538, 354] width 838 height 21
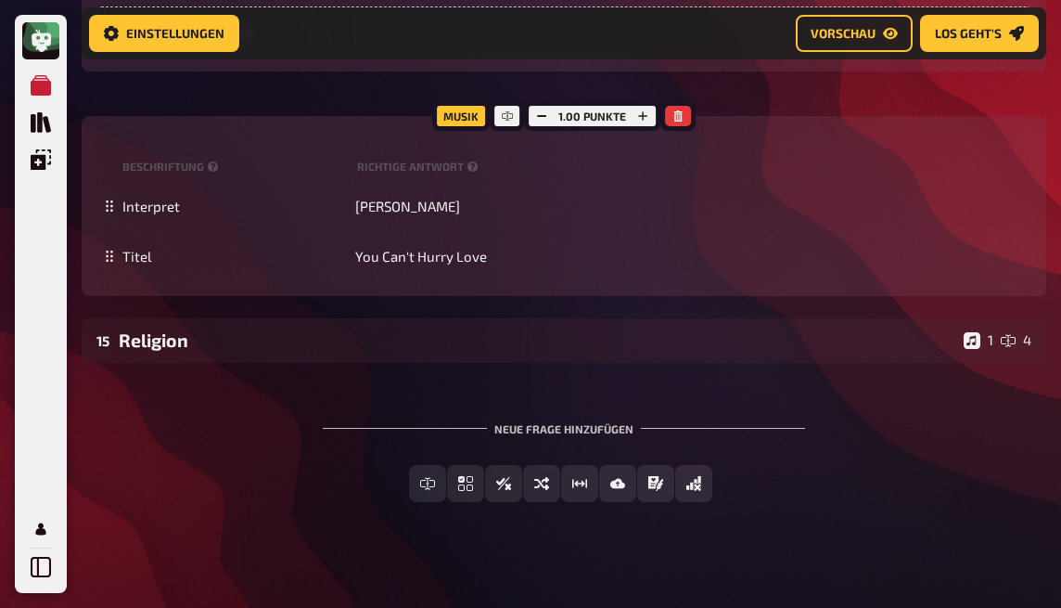
scroll to position [15008, 0]
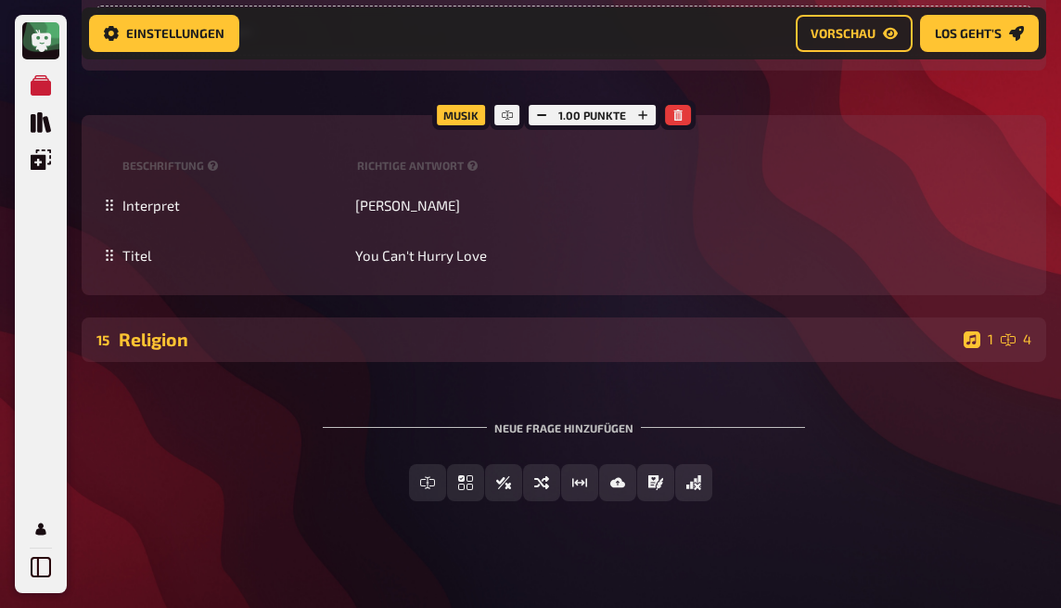
click at [507, 350] on div "Religion" at bounding box center [538, 338] width 838 height 21
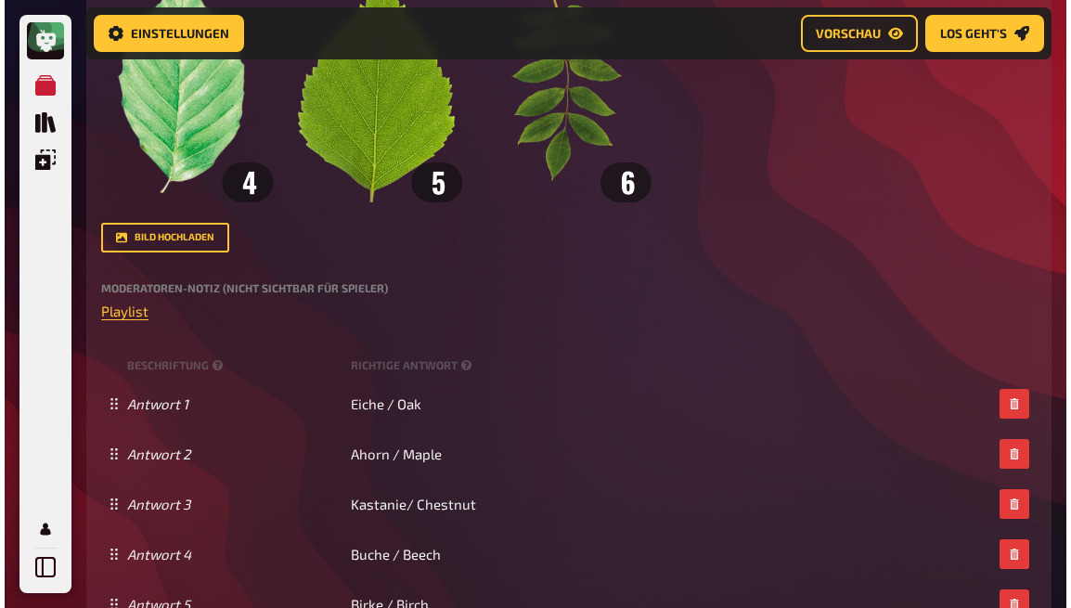
scroll to position [587, 0]
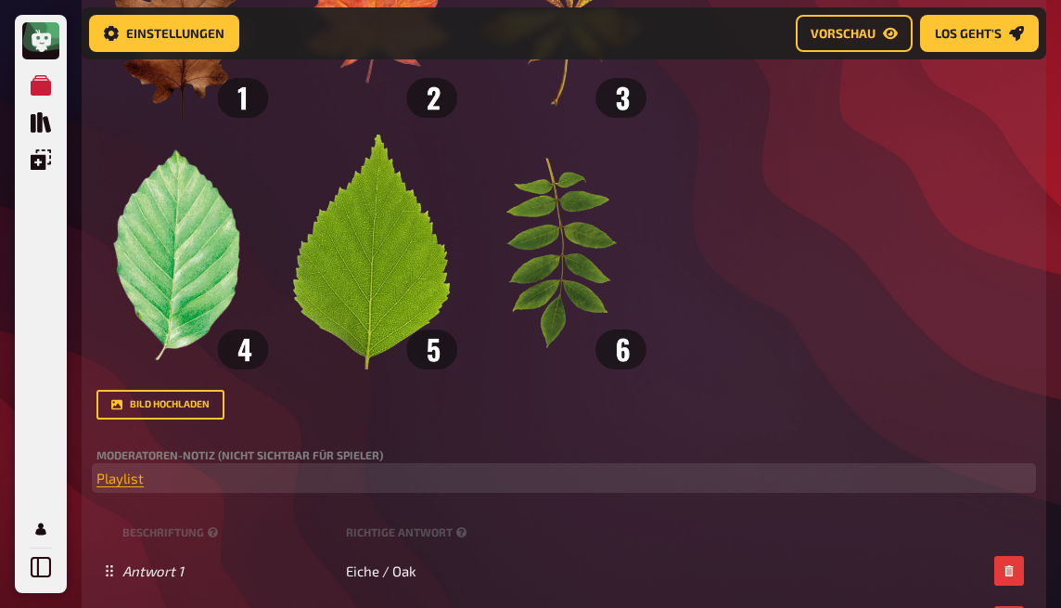
click at [115, 481] on span "Playlist" at bounding box center [119, 477] width 47 height 17
click at [120, 445] on icon "button" at bounding box center [118, 445] width 10 height 8
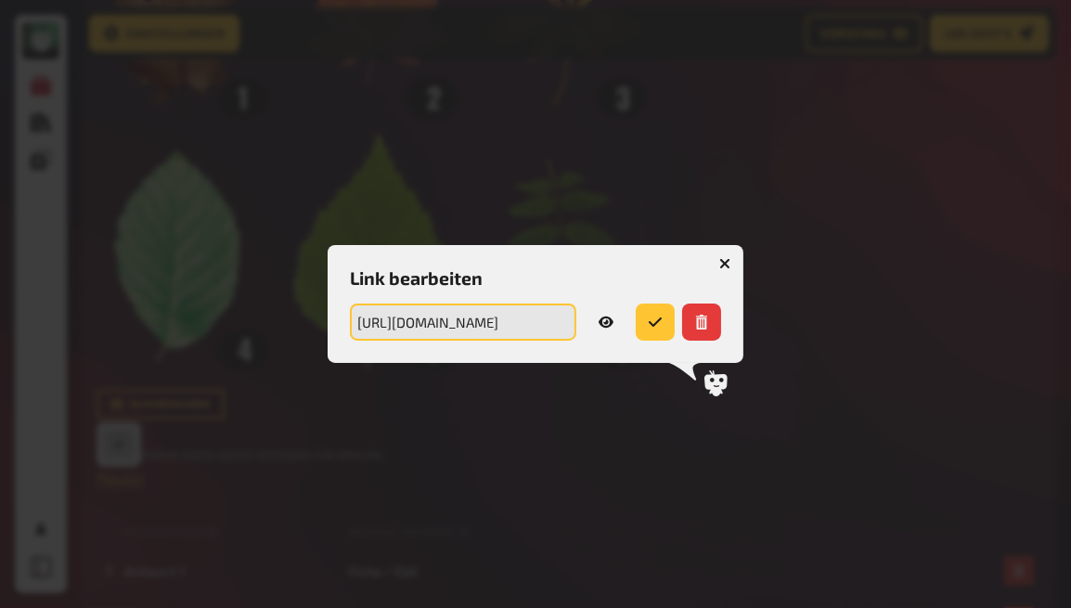
click at [533, 321] on input "https://open.spotify.com/playlist/0Yf5qT0zFFXg0jkSXF7up4?si=bb1862803bed43e2" at bounding box center [463, 321] width 226 height 37
click at [502, 328] on input "https://open.spotify.com/playlist/0Yf5qT0zFFXg0jkSXF7up4?si=bb1862803bed43e2" at bounding box center [463, 321] width 226 height 37
